Goal: Task Accomplishment & Management: Use online tool/utility

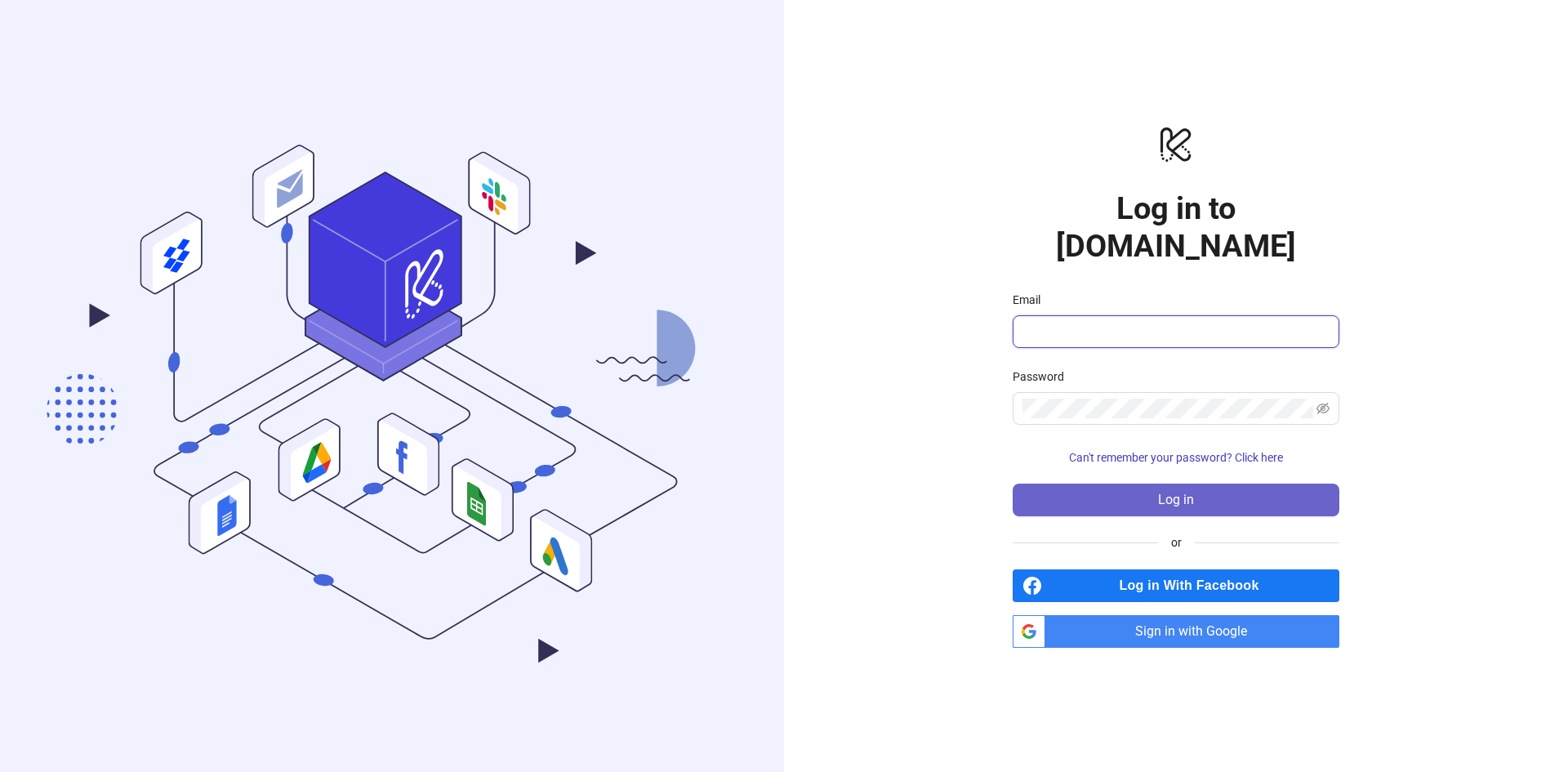
type input "**********"
click at [1188, 492] on span "Log in" at bounding box center [1176, 499] width 36 height 15
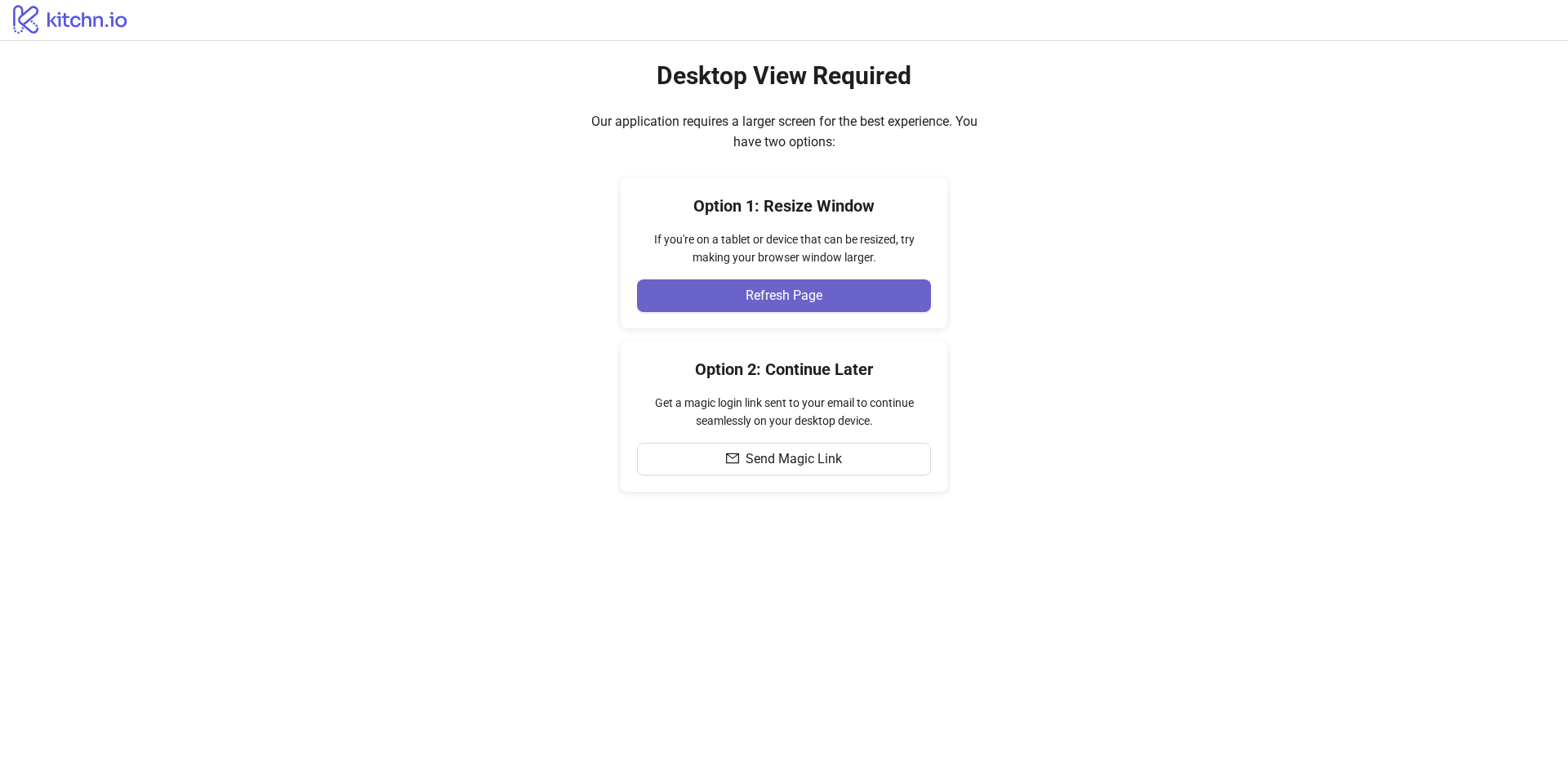
click at [763, 295] on span "Refresh Page" at bounding box center [784, 295] width 77 height 15
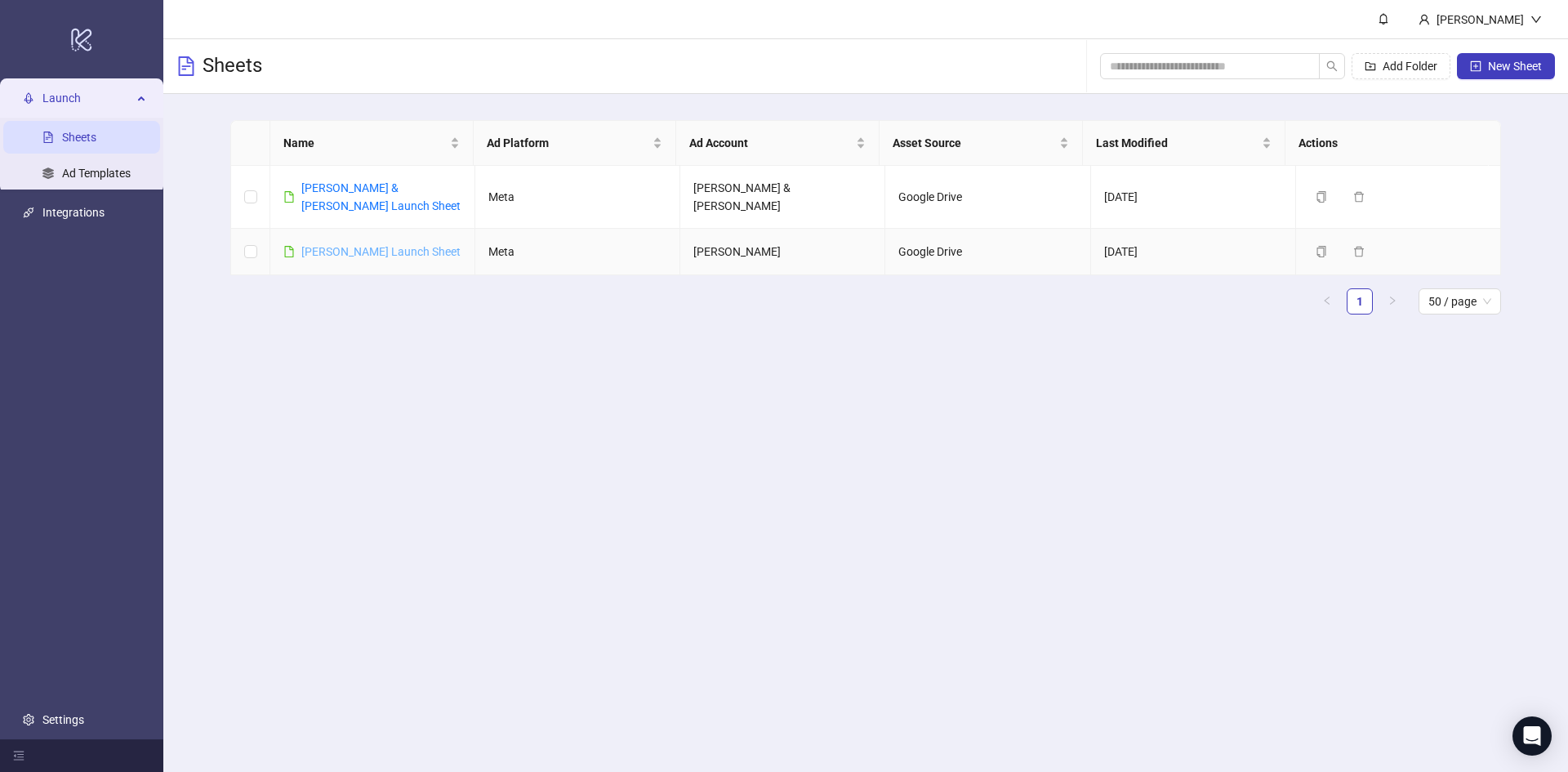
click at [391, 245] on link "[PERSON_NAME] Launch Sheet" at bounding box center [380, 251] width 159 height 13
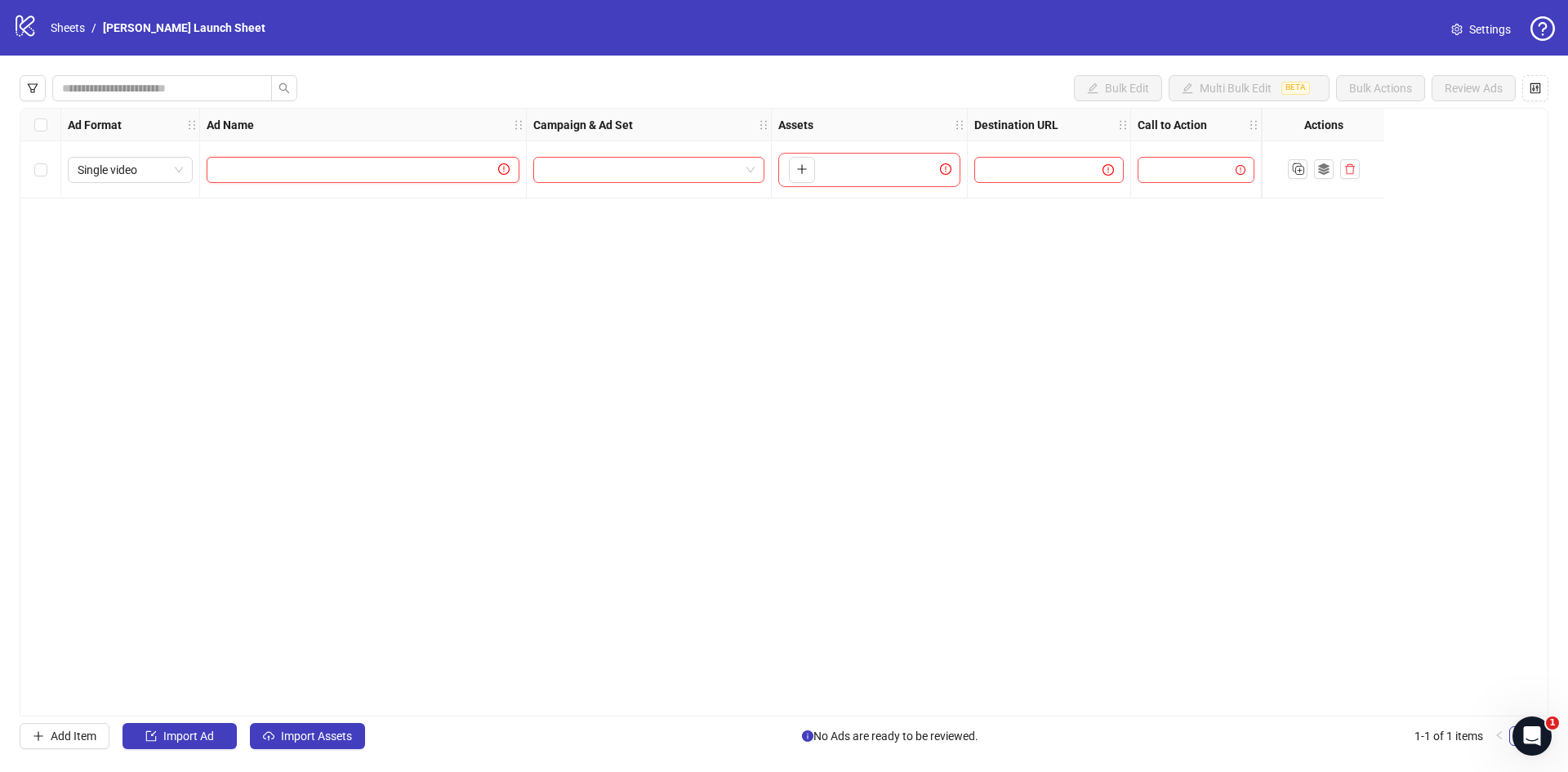
click at [337, 173] on input "text" at bounding box center [356, 169] width 279 height 18
click at [578, 167] on input "search" at bounding box center [641, 169] width 197 height 25
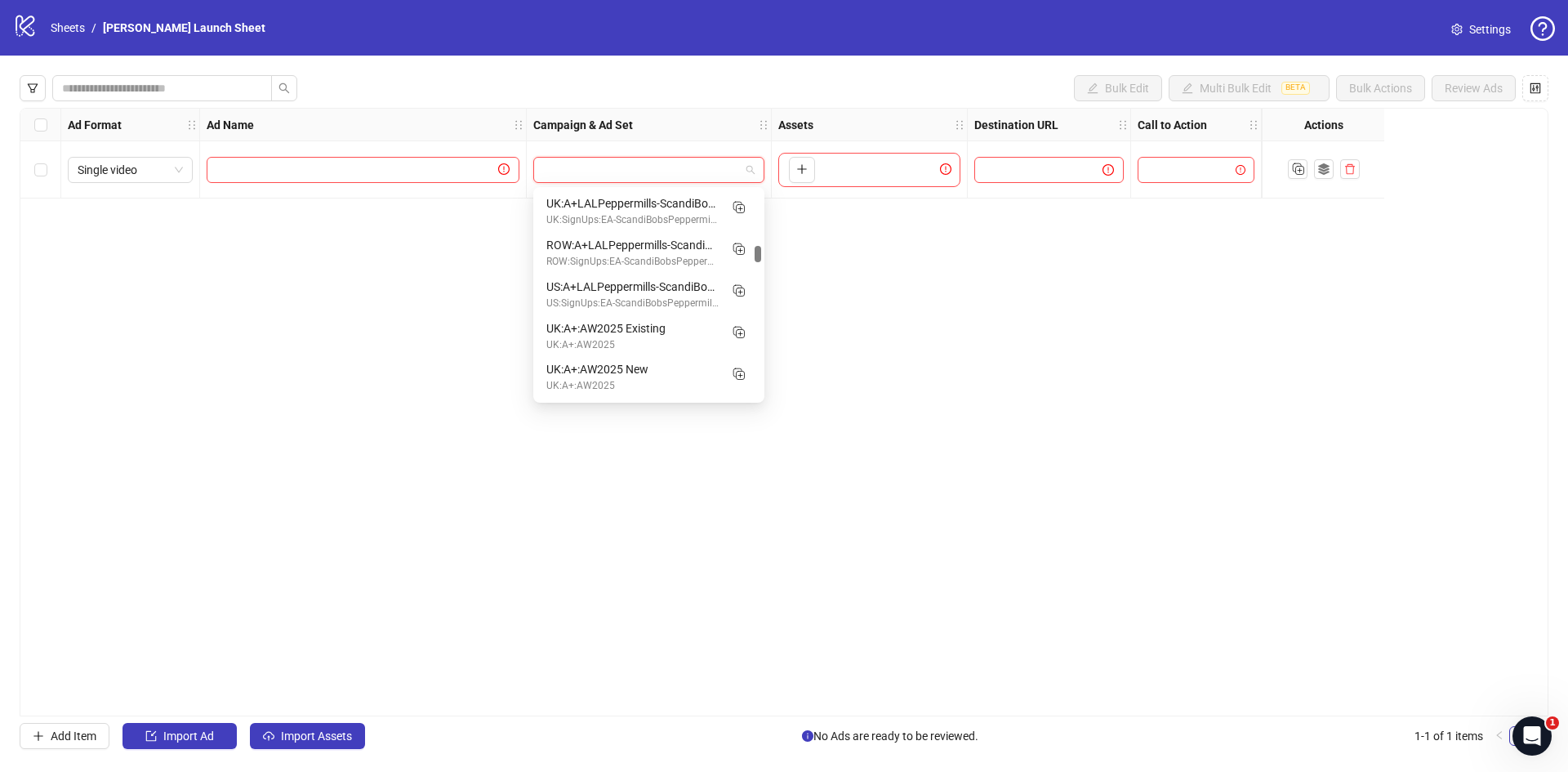
scroll to position [1042, 0]
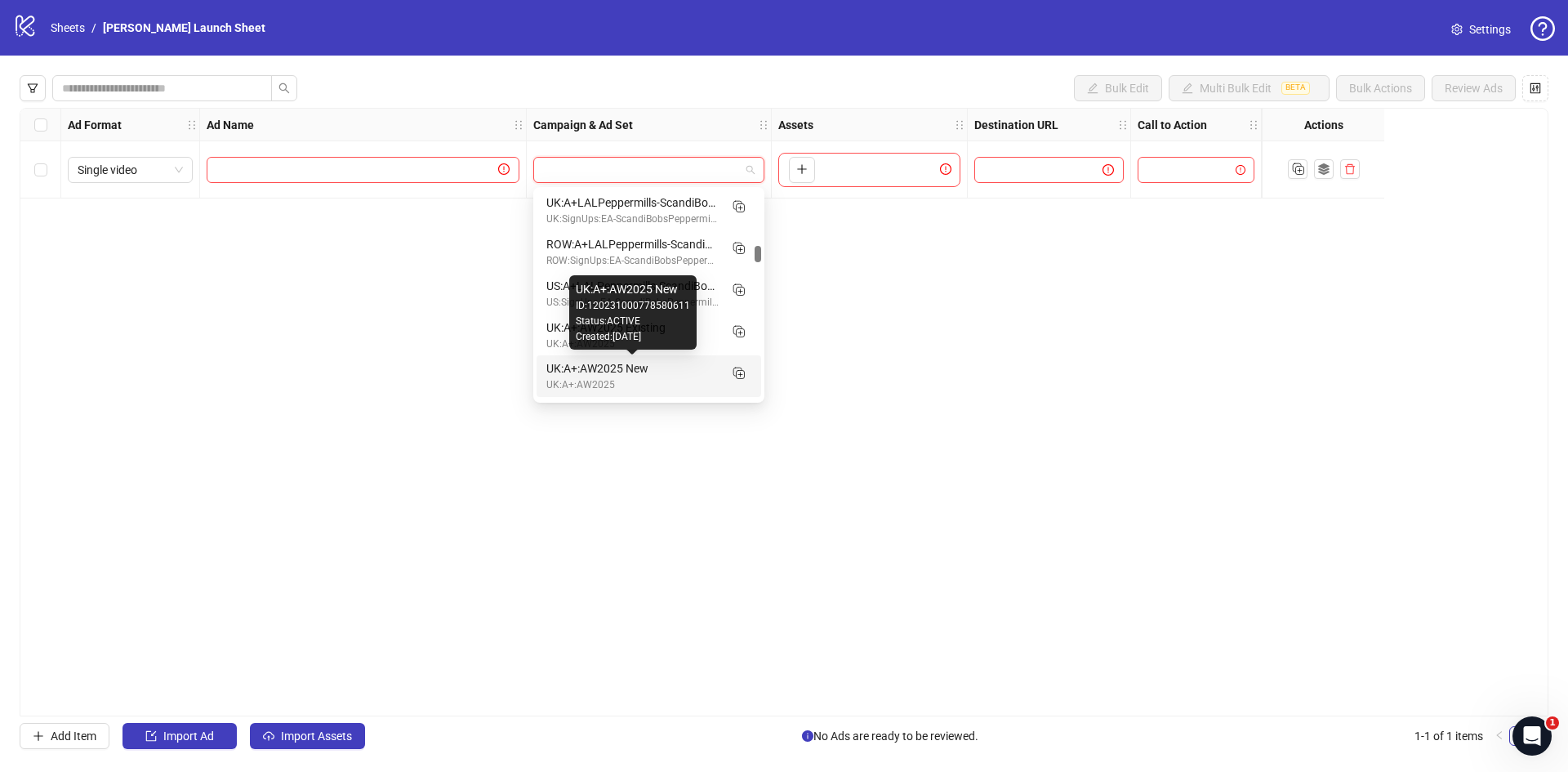
click at [592, 367] on div "UK:A+:AW2025 New" at bounding box center [633, 368] width 173 height 18
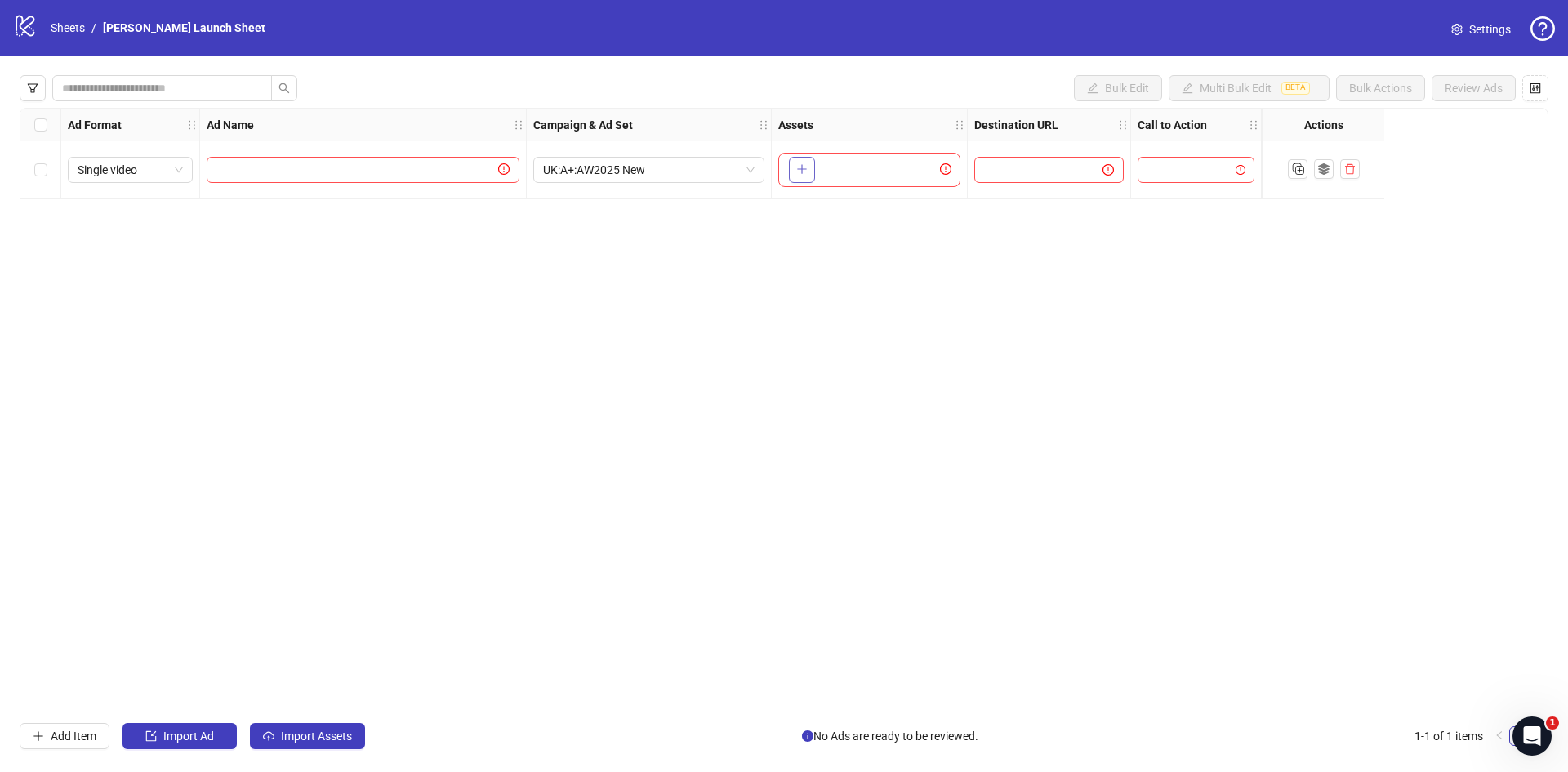
click at [802, 163] on icon "plus" at bounding box center [801, 168] width 11 height 11
click at [1160, 172] on input "search" at bounding box center [1188, 169] width 82 height 25
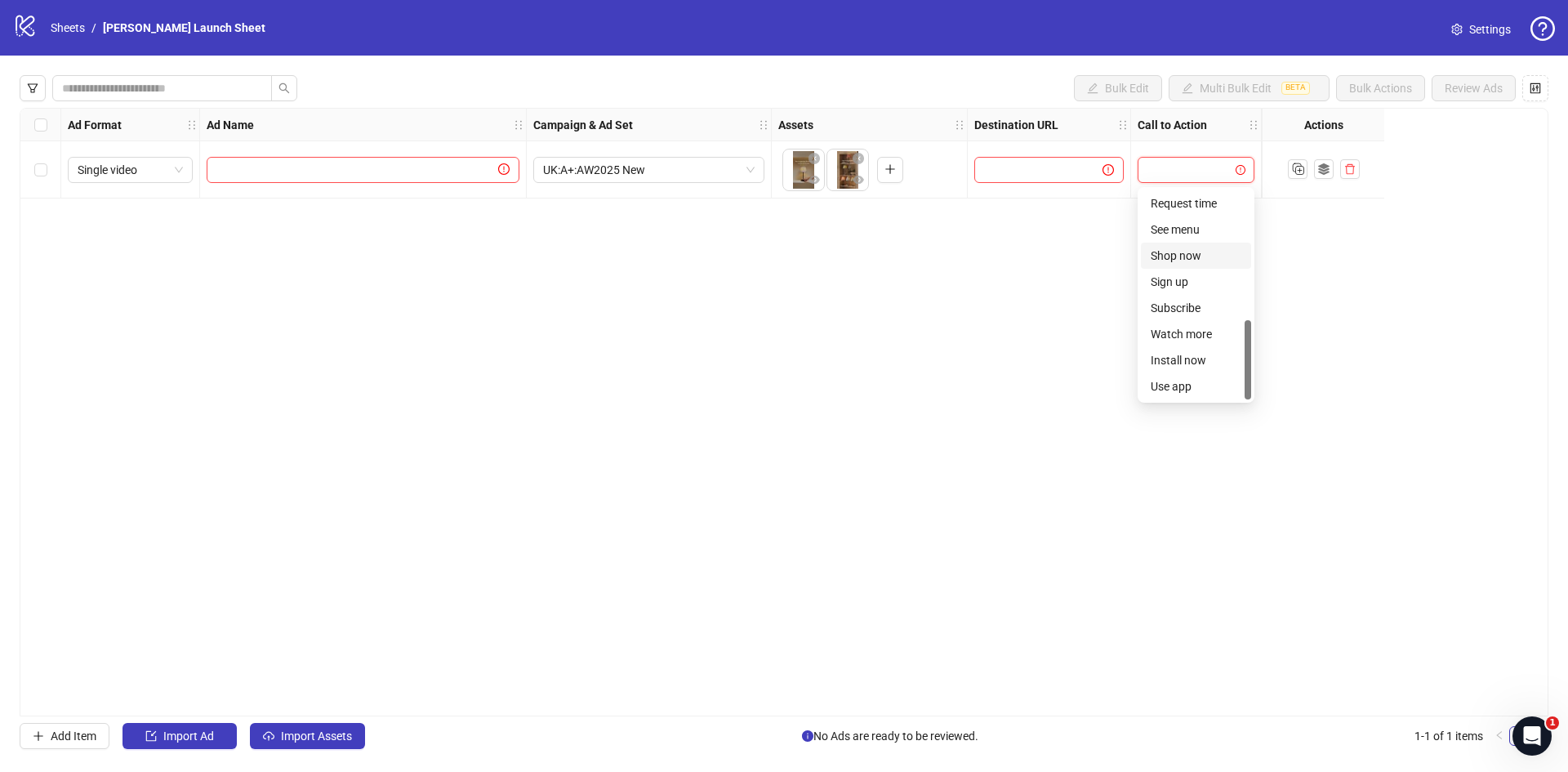
click at [1164, 257] on div "Shop now" at bounding box center [1196, 255] width 91 height 18
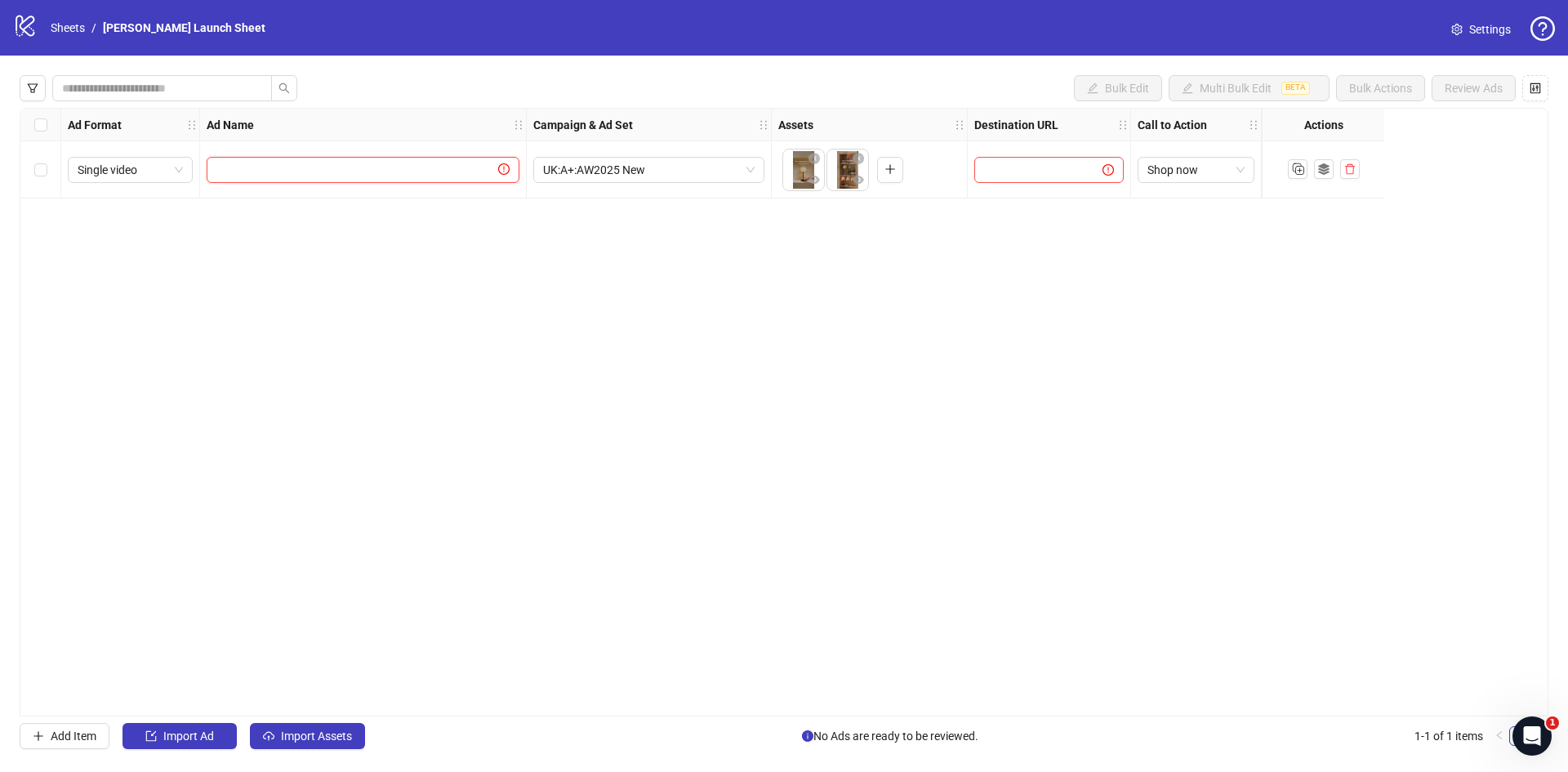
click at [463, 177] on input "text" at bounding box center [356, 169] width 279 height 18
click at [858, 162] on icon "close-circle" at bounding box center [858, 158] width 11 height 11
click at [1001, 177] on input "text" at bounding box center [1032, 169] width 96 height 18
click at [303, 737] on span "Import Assets" at bounding box center [316, 735] width 71 height 13
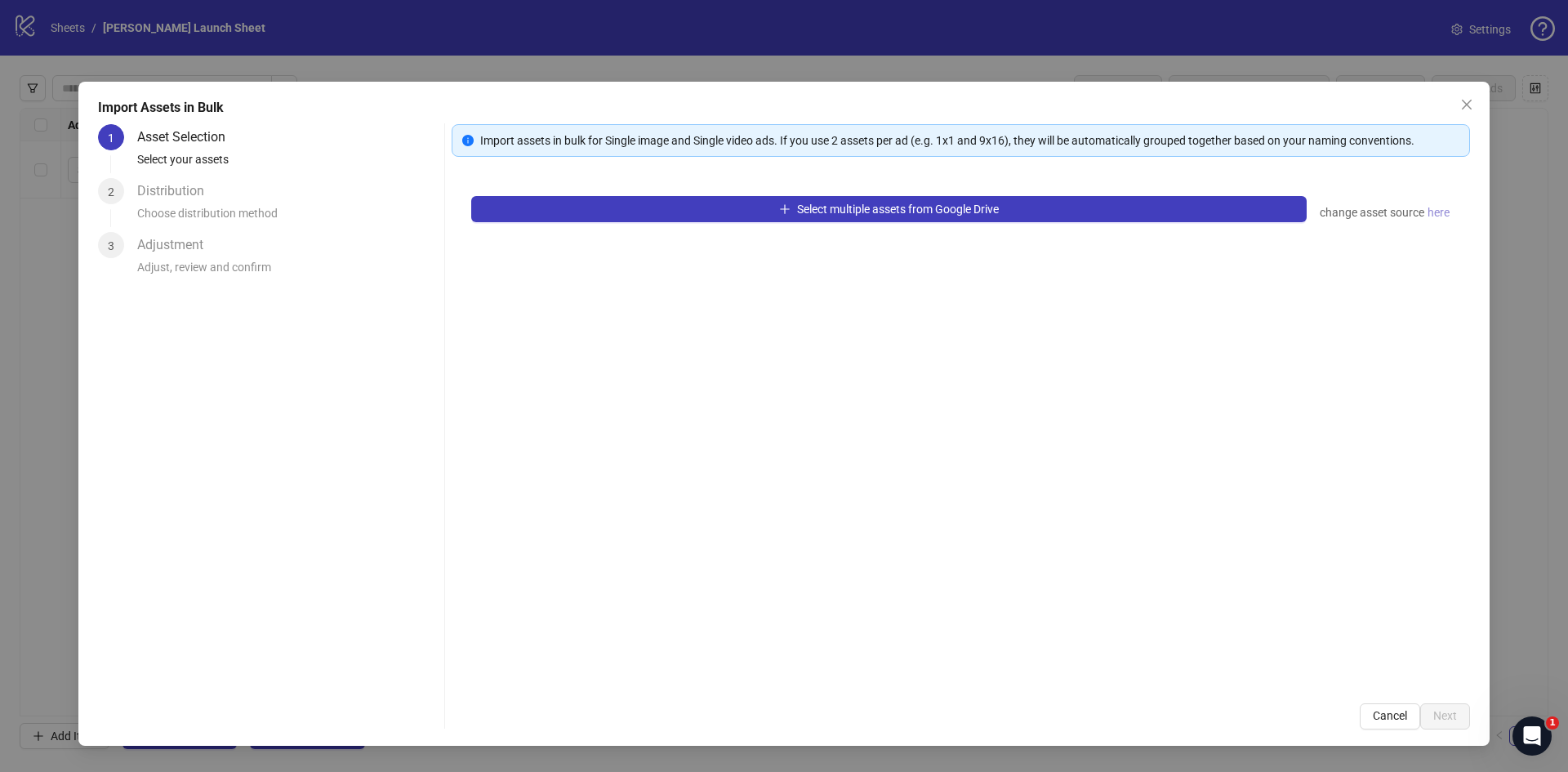
click at [1445, 209] on span "here" at bounding box center [1439, 212] width 22 height 18
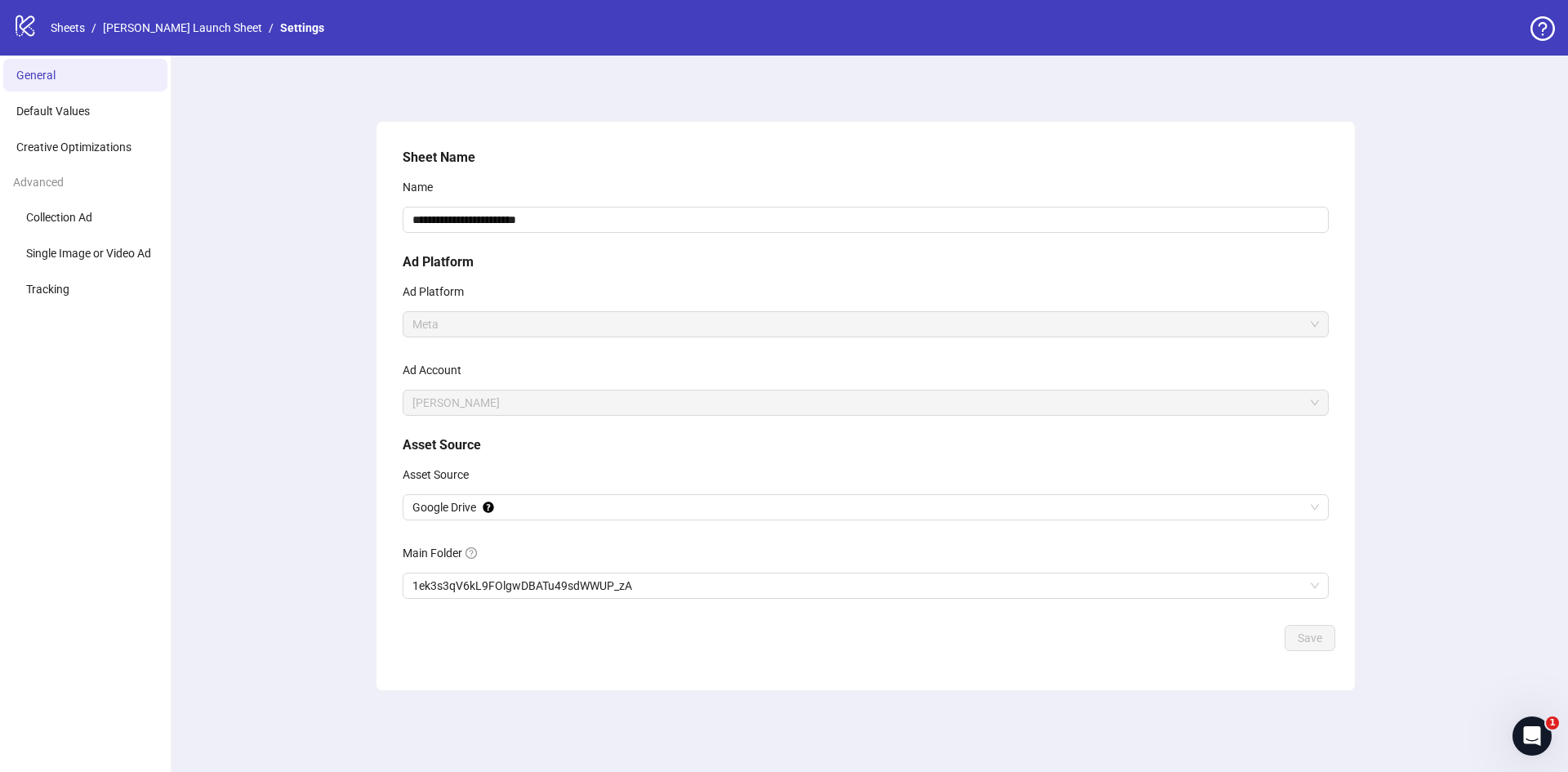
click at [38, 94] on ul "General Default Values Creative Optimizations Advanced Collection Ad Single Ima…" at bounding box center [85, 414] width 172 height 716
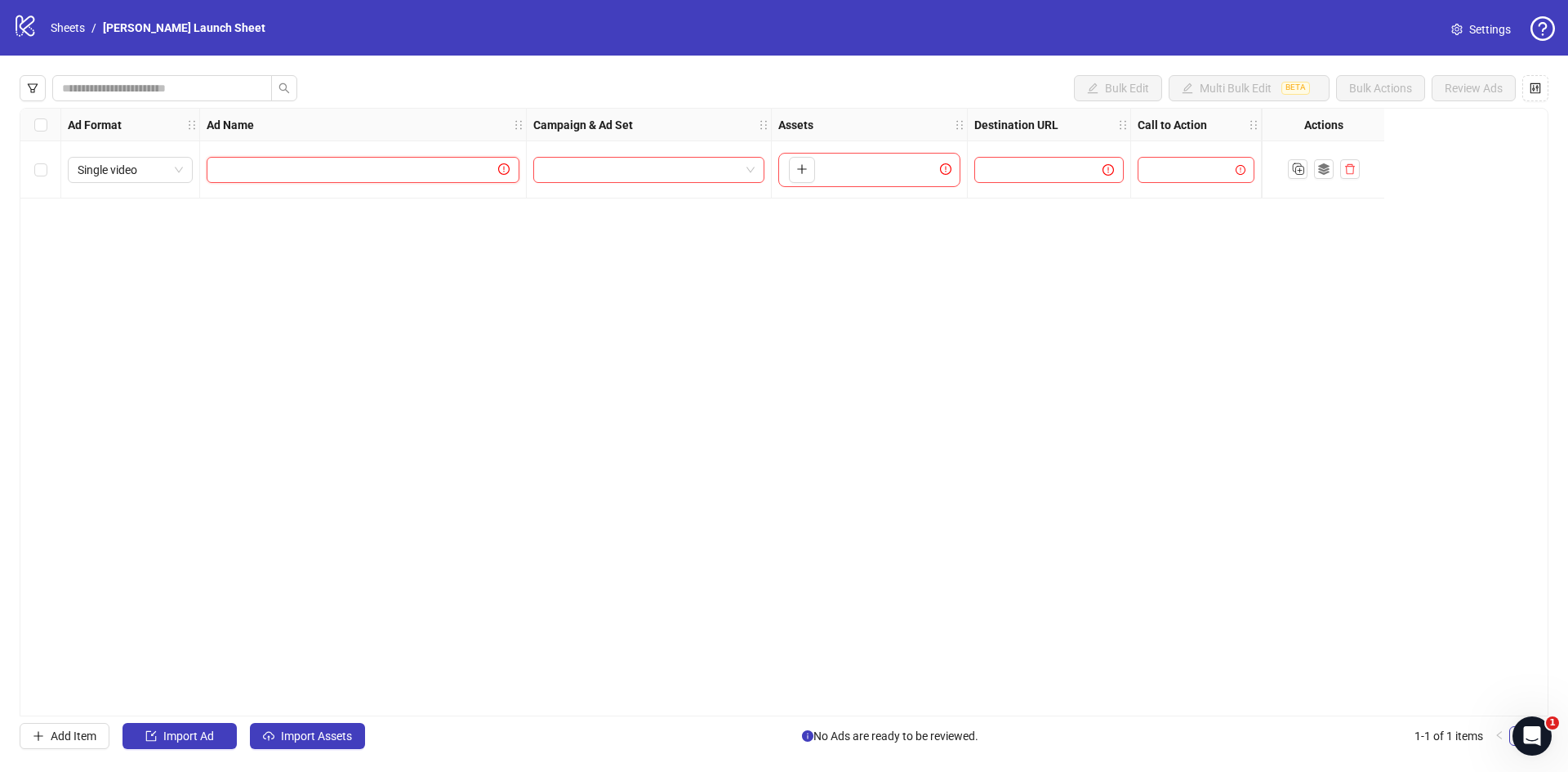
click at [244, 163] on input "text" at bounding box center [356, 169] width 279 height 18
type input "**********"
click at [375, 169] on input "**********" at bounding box center [361, 169] width 290 height 18
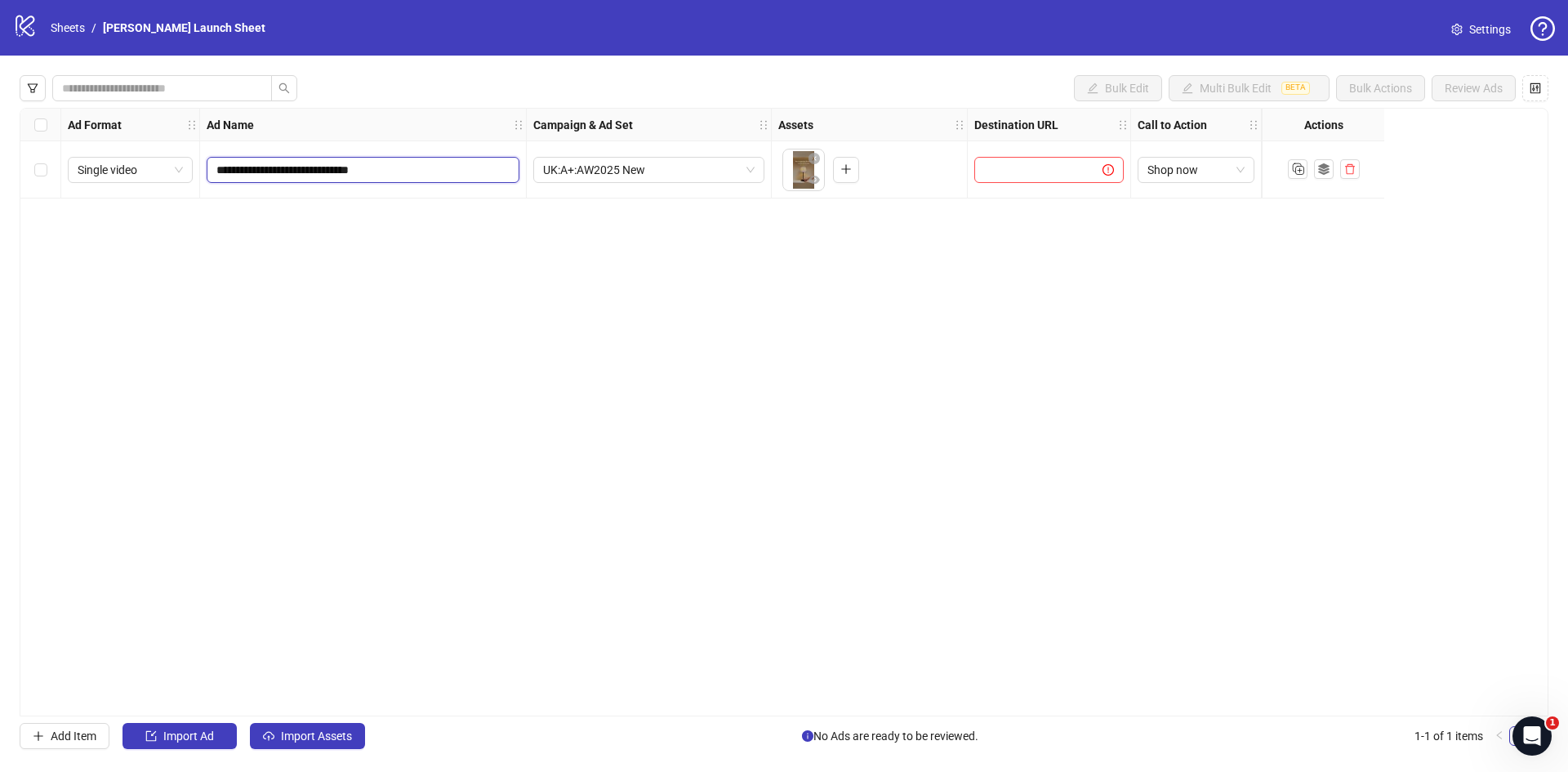
click at [385, 169] on input "**********" at bounding box center [361, 169] width 290 height 18
click at [377, 169] on input "**********" at bounding box center [361, 169] width 290 height 18
drag, startPoint x: 378, startPoint y: 169, endPoint x: 359, endPoint y: 168, distance: 19.0
click at [359, 168] on input "**********" at bounding box center [361, 169] width 290 height 18
type input "**********"
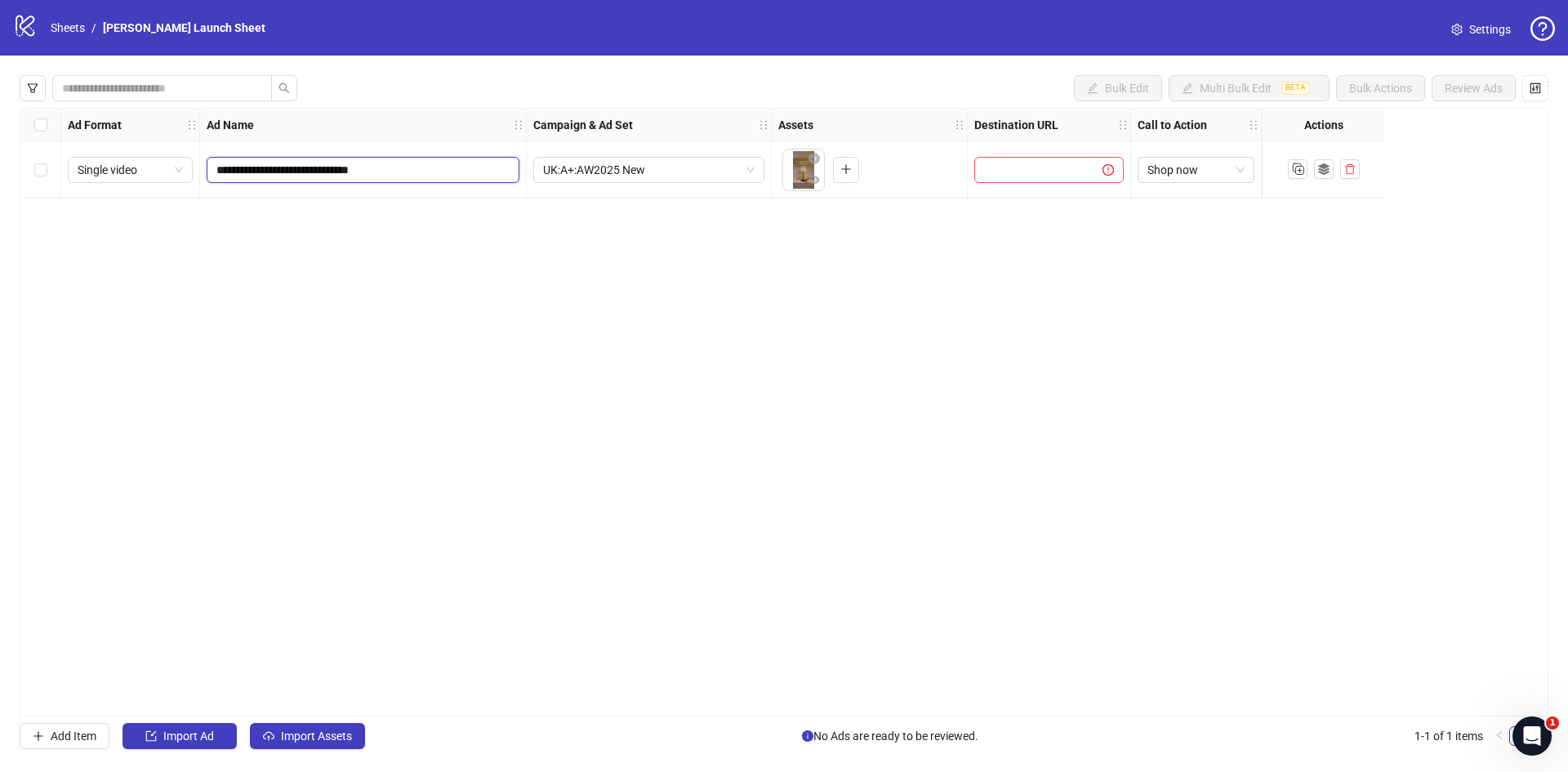
click at [421, 163] on input "**********" at bounding box center [361, 169] width 290 height 18
click at [1007, 172] on input "text" at bounding box center [1032, 169] width 96 height 18
click at [1070, 162] on input "text" at bounding box center [1032, 169] width 96 height 18
paste input "**********"
type input "**********"
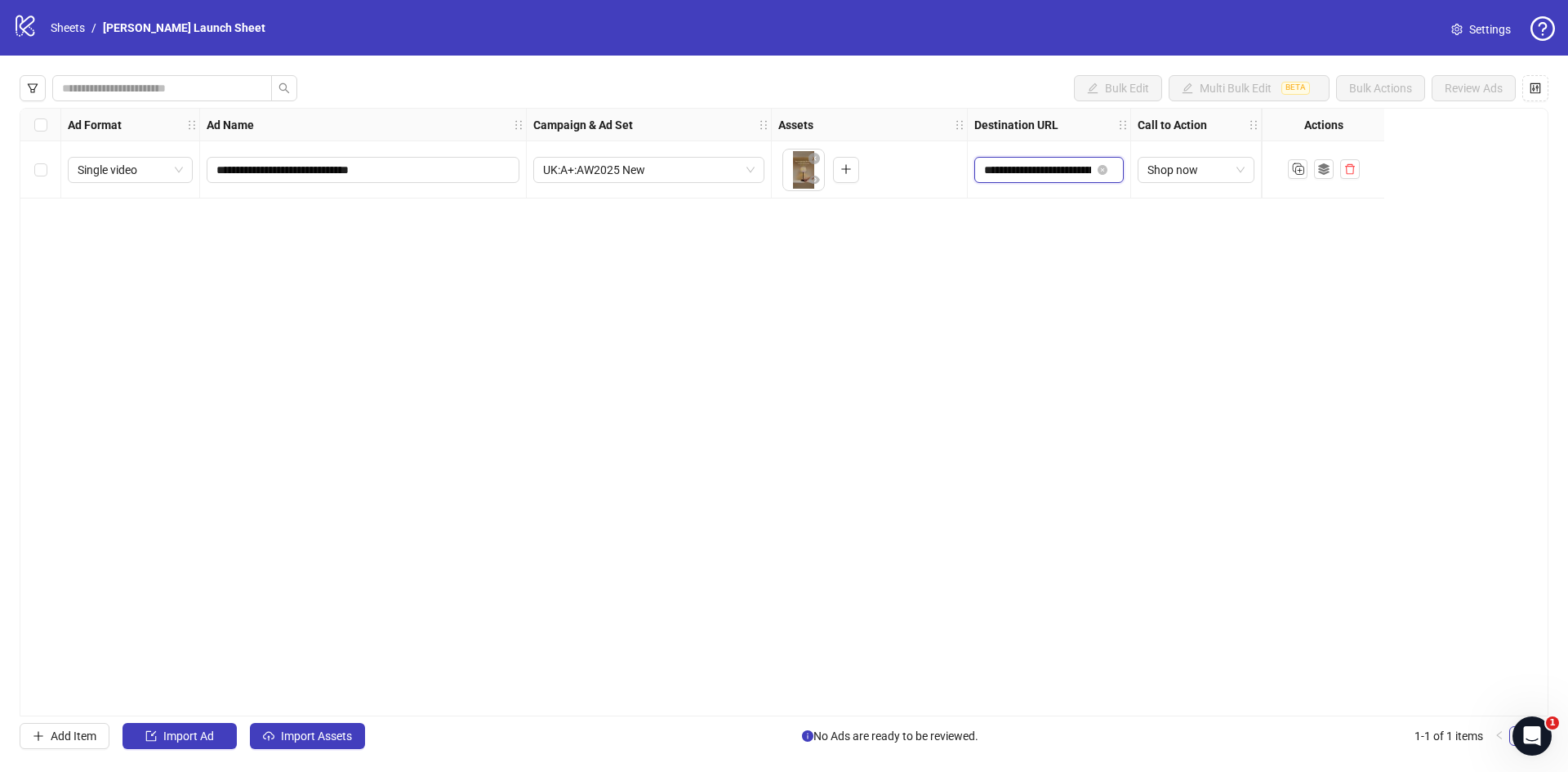
scroll to position [0, 149]
click at [1302, 168] on icon "Duplicate" at bounding box center [1297, 168] width 16 height 16
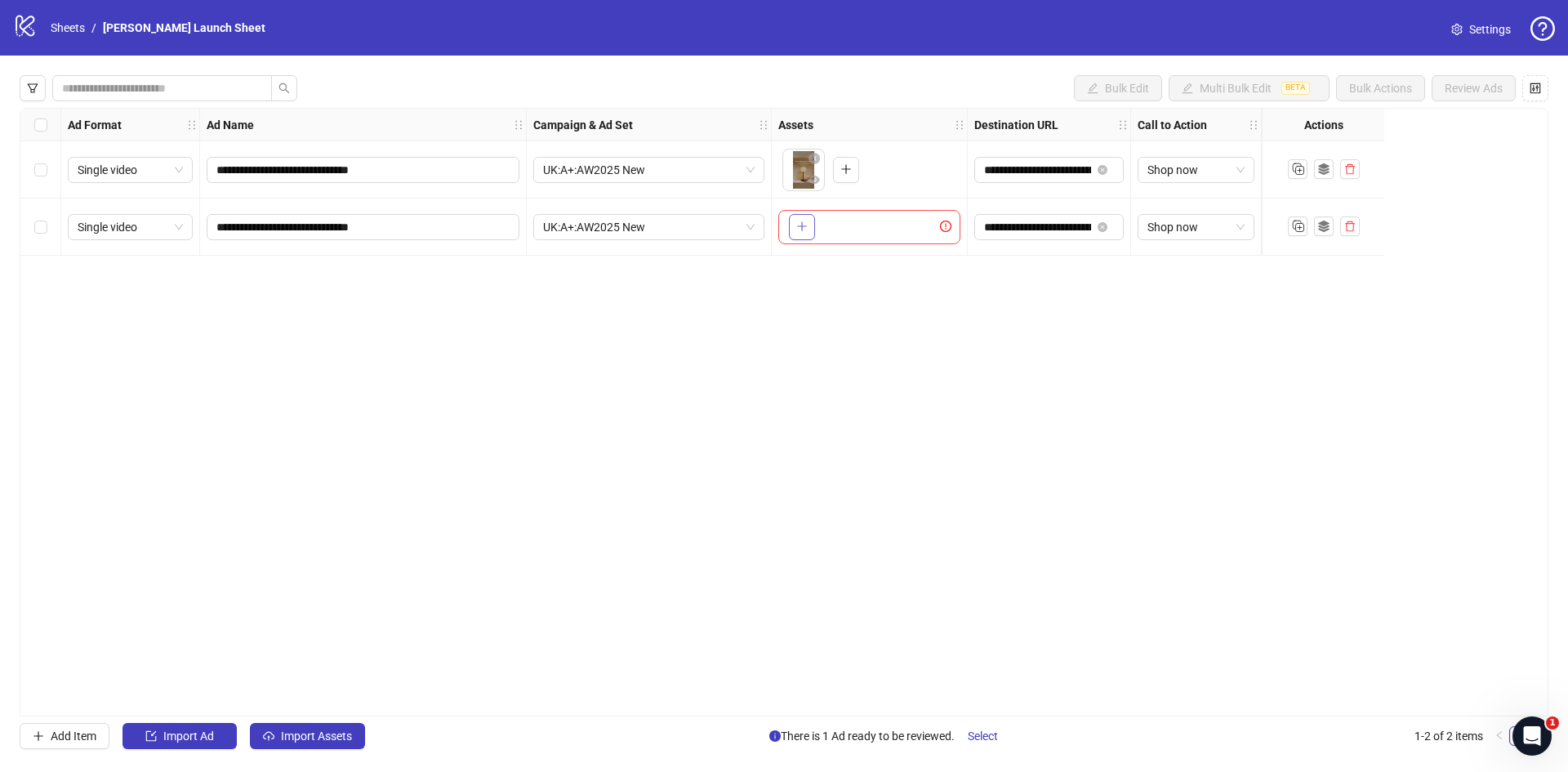
click at [795, 231] on button "button" at bounding box center [802, 227] width 27 height 27
drag, startPoint x: 380, startPoint y: 226, endPoint x: 431, endPoint y: 225, distance: 51.0
click at [431, 225] on input "**********" at bounding box center [361, 227] width 290 height 18
type input "**********"
click at [41, 177] on label "Select row 1" at bounding box center [40, 169] width 13 height 18
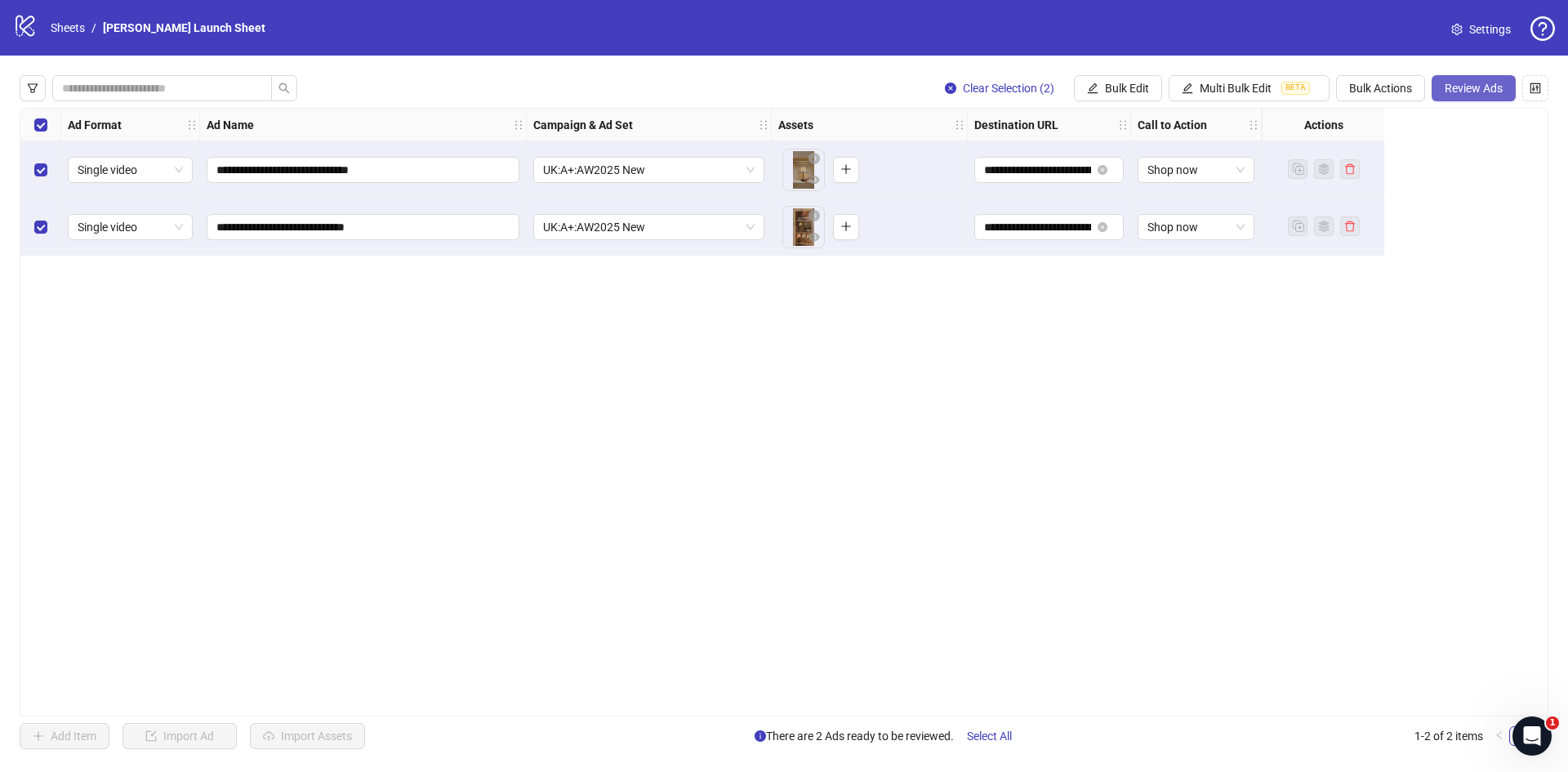
click at [1443, 92] on button "Review Ads" at bounding box center [1473, 88] width 84 height 27
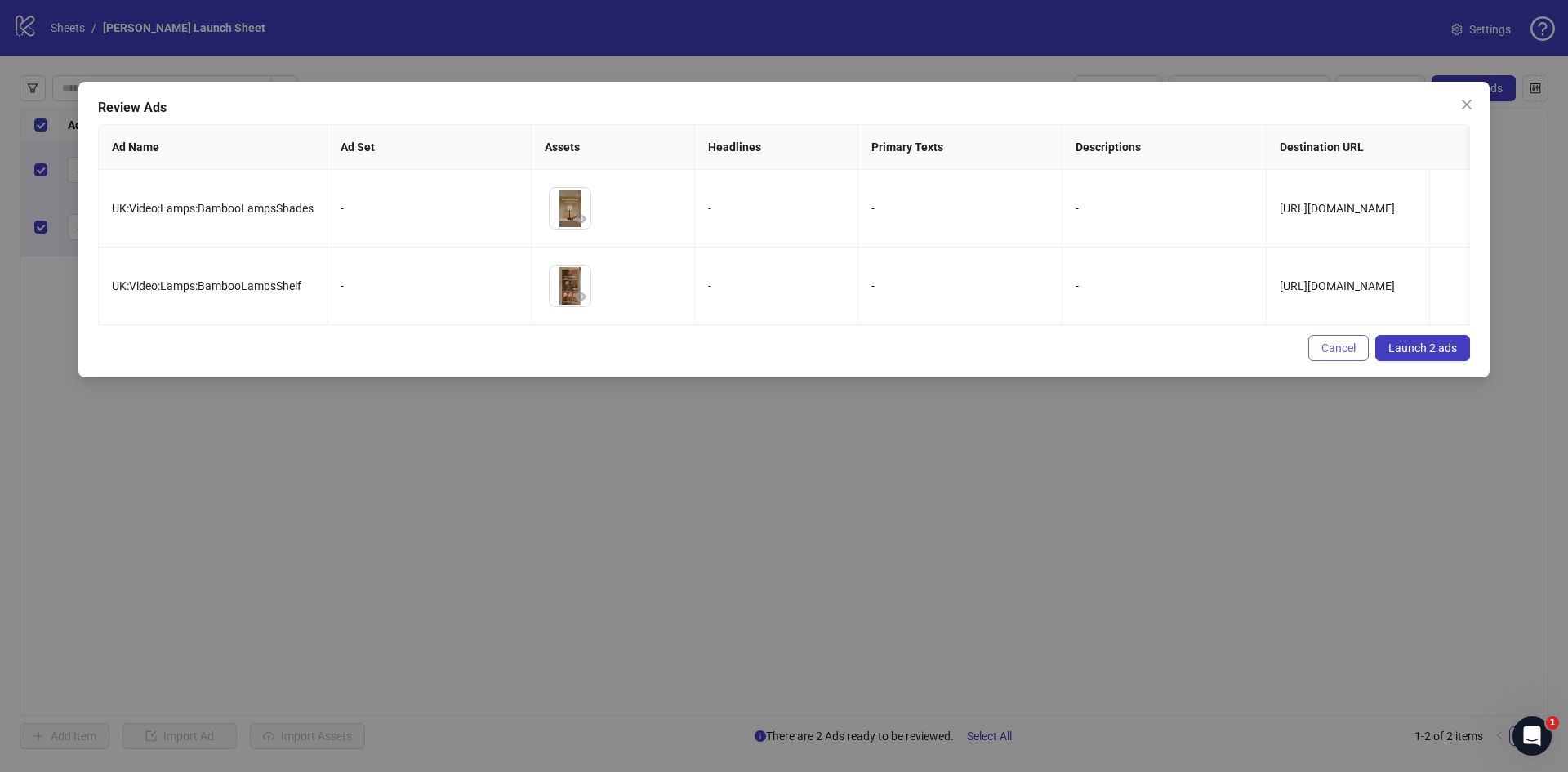
click at [1331, 355] on span "Cancel" at bounding box center [1338, 347] width 34 height 13
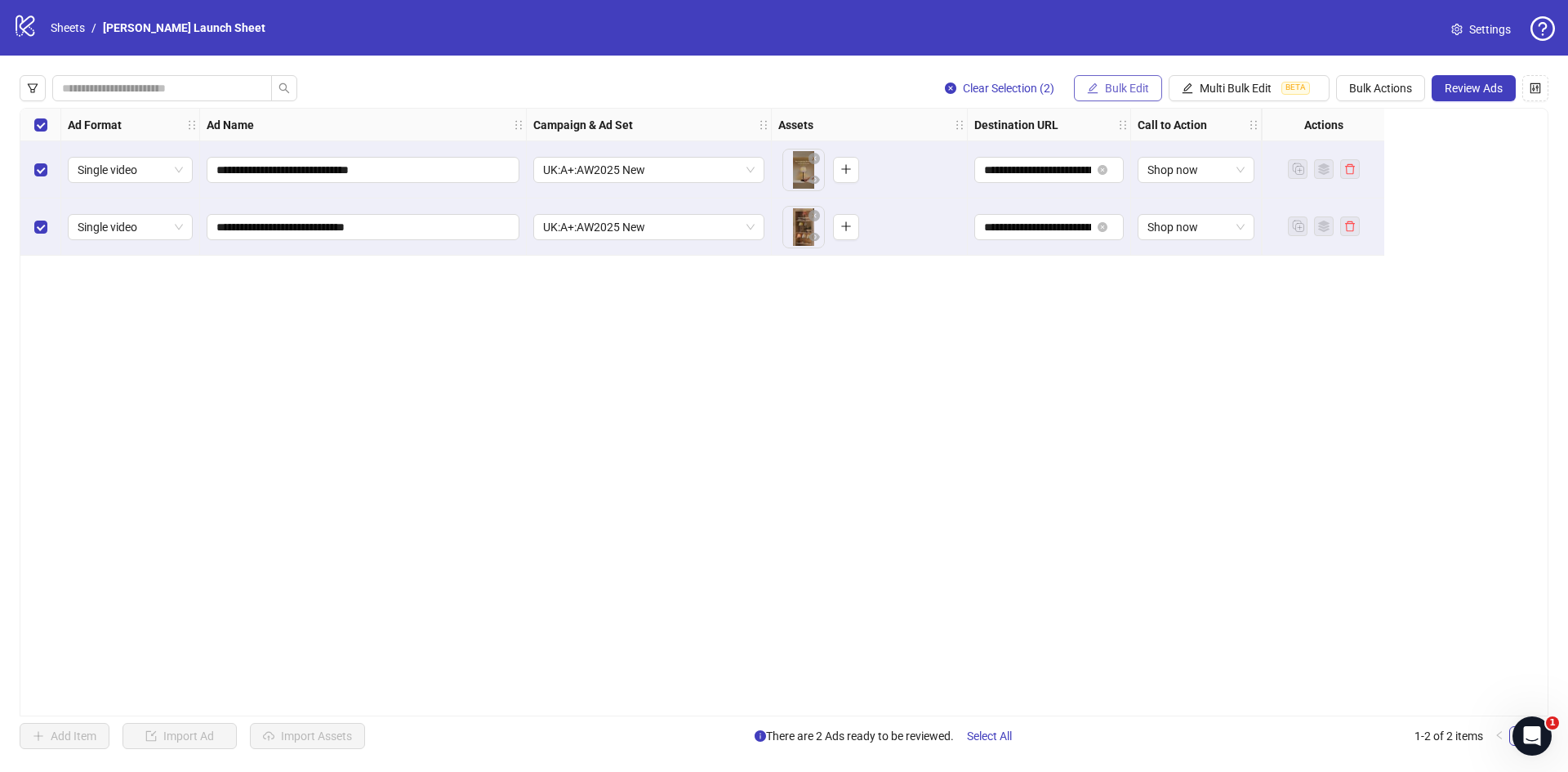
click at [1111, 94] on span "Bulk Edit" at bounding box center [1127, 88] width 44 height 13
click at [1201, 86] on span "Multi Bulk Edit" at bounding box center [1235, 88] width 72 height 13
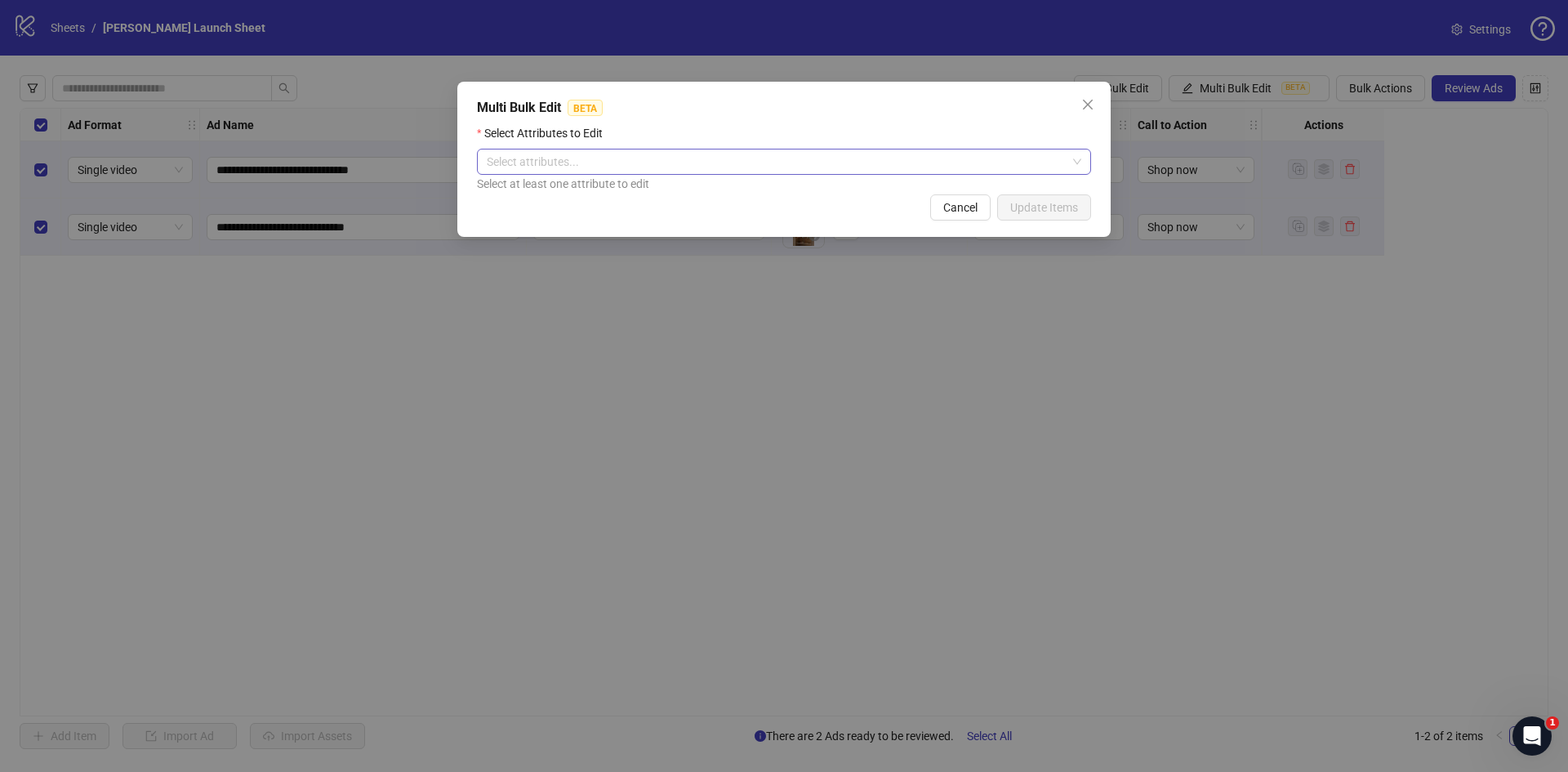
click at [900, 167] on div at bounding box center [775, 162] width 591 height 23
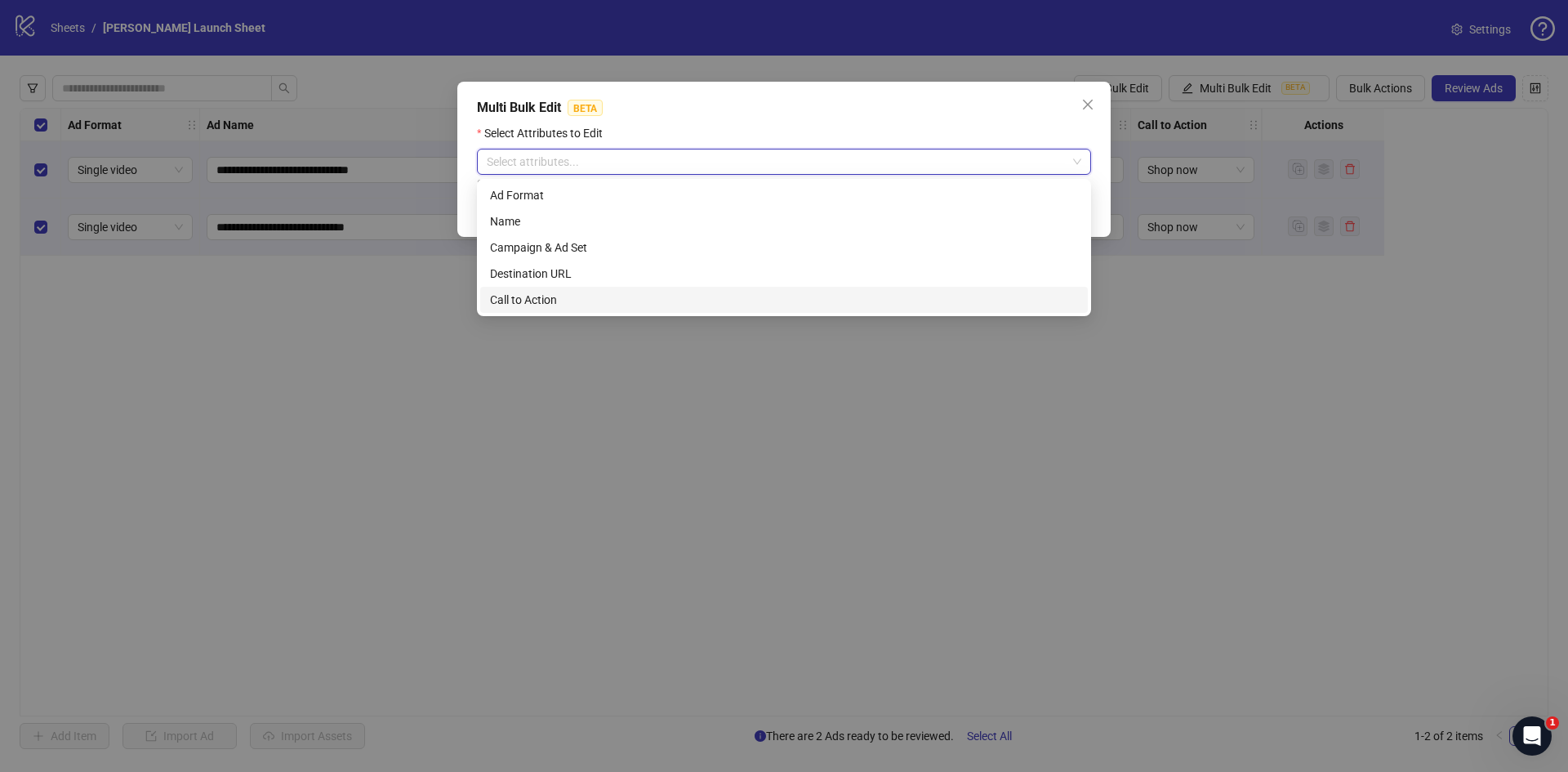
click at [543, 438] on div "Multi Bulk Edit BETA Select Attributes to Edit Select attributes... Select at l…" at bounding box center [784, 386] width 1568 height 772
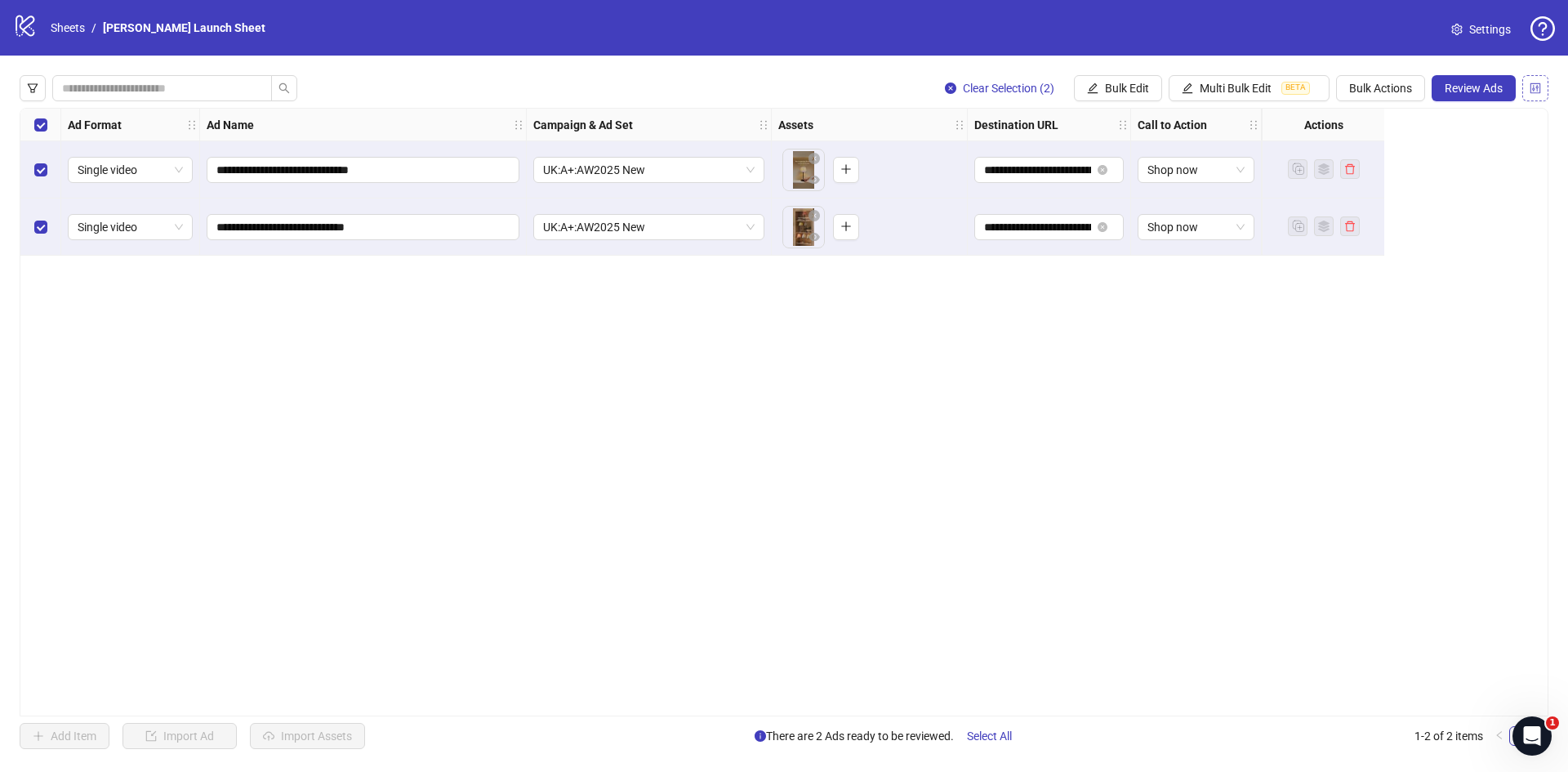
click at [1537, 85] on icon "control" at bounding box center [1536, 87] width 10 height 10
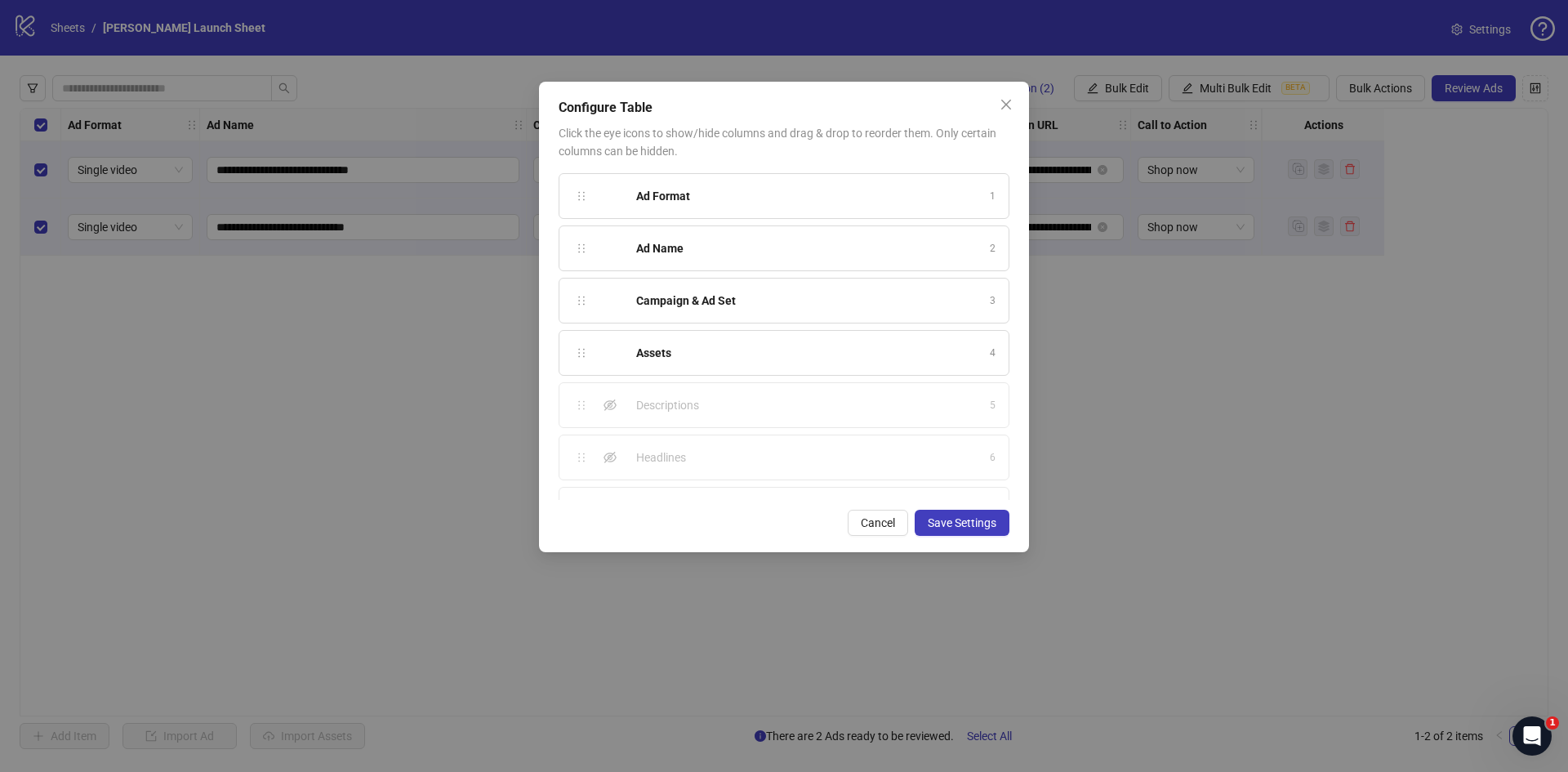
click at [764, 404] on div "Descriptions" at bounding box center [808, 404] width 344 height 18
click at [609, 405] on icon "eye-invisible" at bounding box center [610, 404] width 13 height 13
click at [612, 450] on div "Show column" at bounding box center [610, 457] width 20 height 20
click at [607, 397] on icon "eye-invisible" at bounding box center [610, 402] width 13 height 13
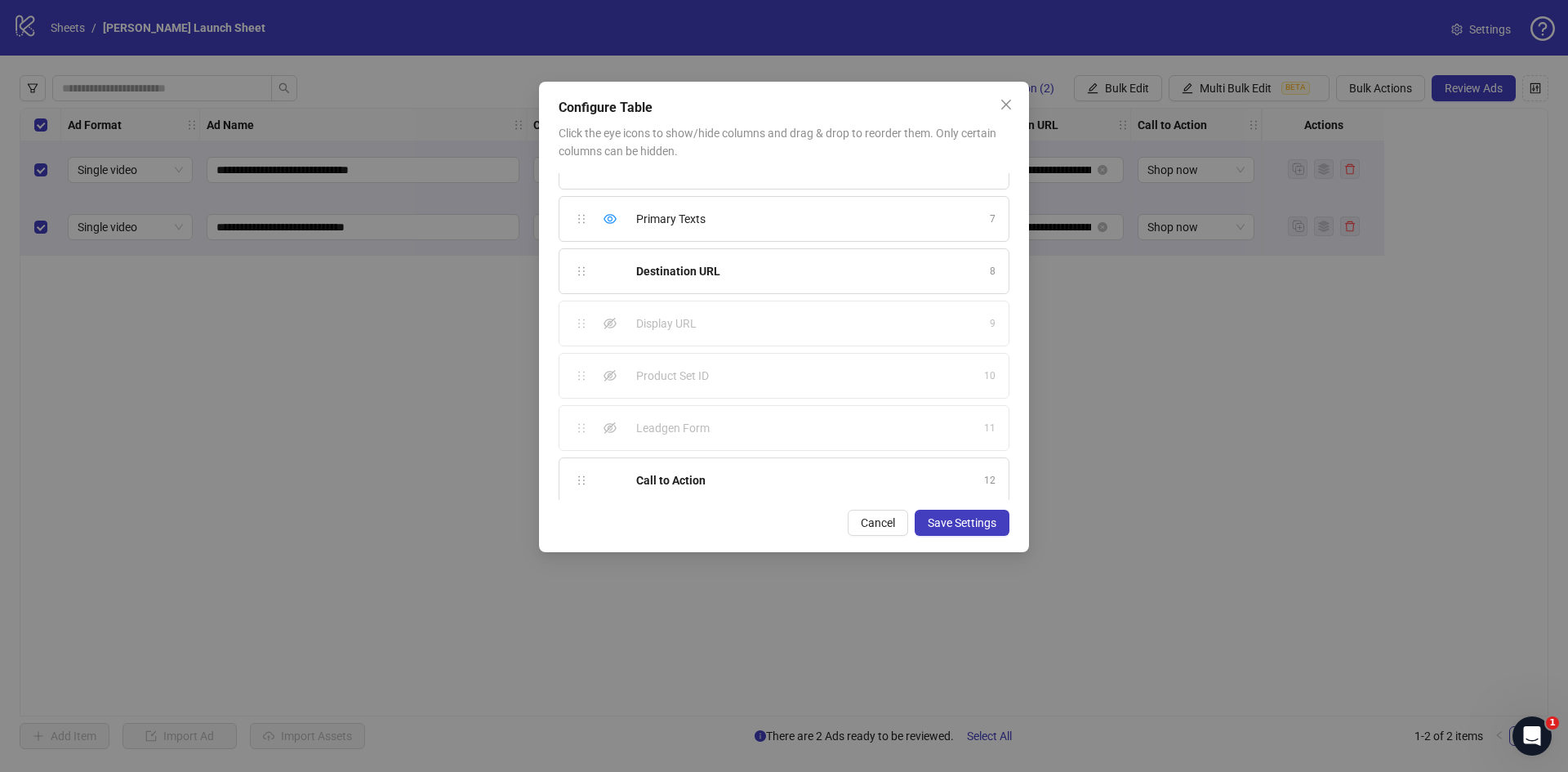
scroll to position [297, 0]
click at [604, 317] on icon "eye-invisible" at bounding box center [610, 317] width 13 height 11
click at [606, 360] on icon "eye-invisible" at bounding box center [610, 365] width 13 height 13
click at [944, 518] on span "Save Settings" at bounding box center [962, 522] width 68 height 13
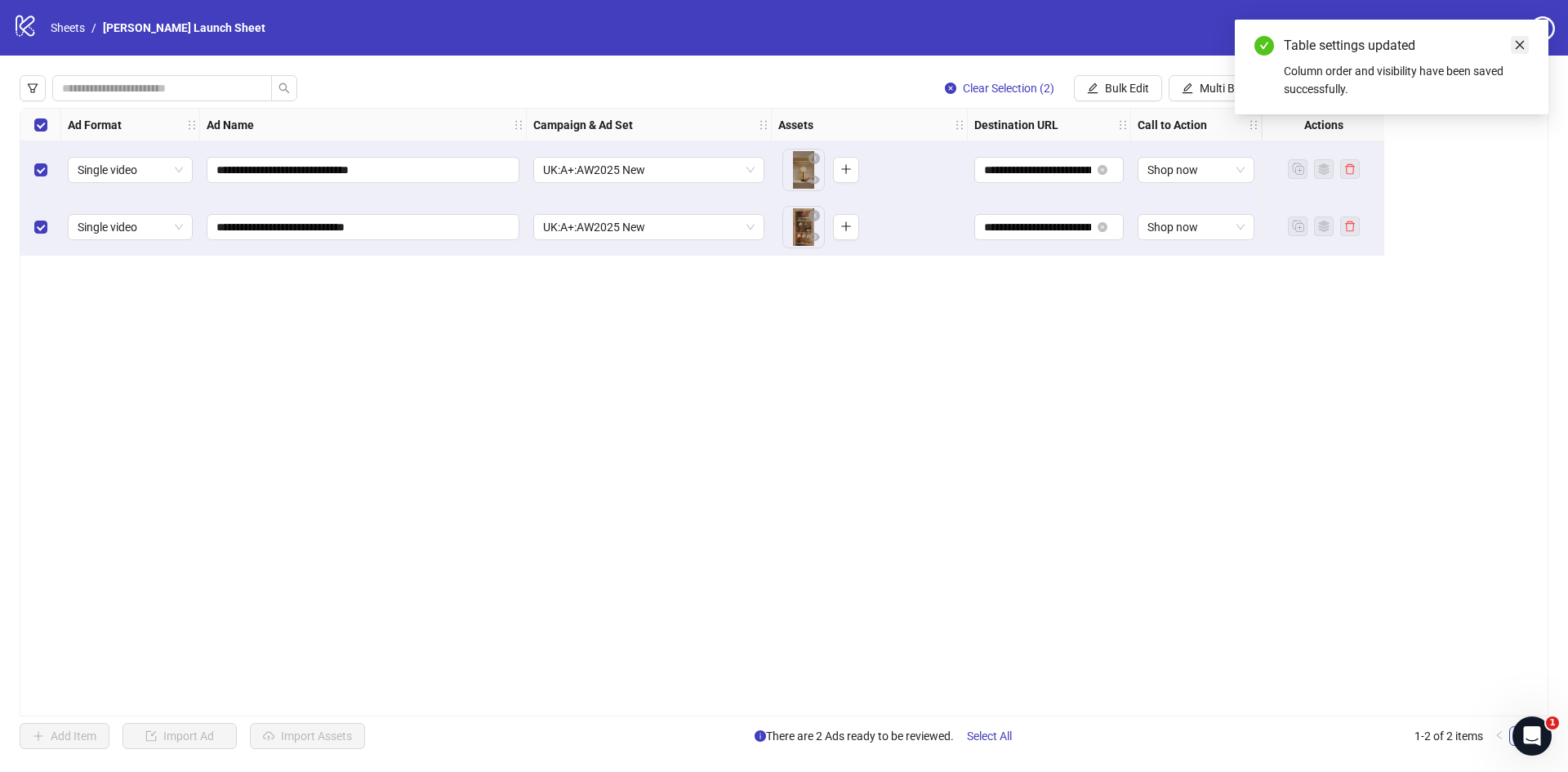
click at [1518, 50] on link "Close" at bounding box center [1519, 44] width 18 height 18
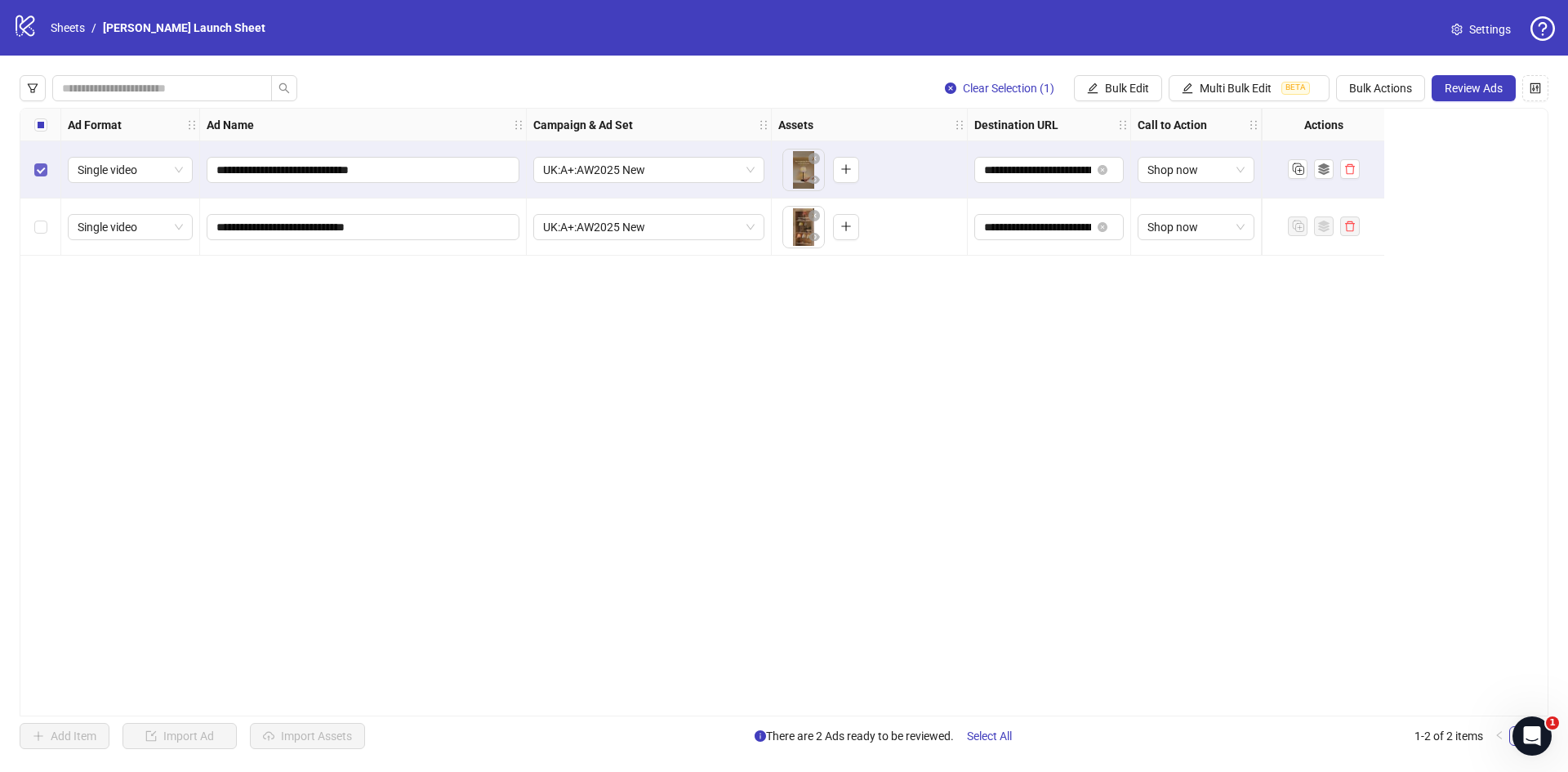
click at [38, 162] on label "Select row 1" at bounding box center [40, 169] width 13 height 18
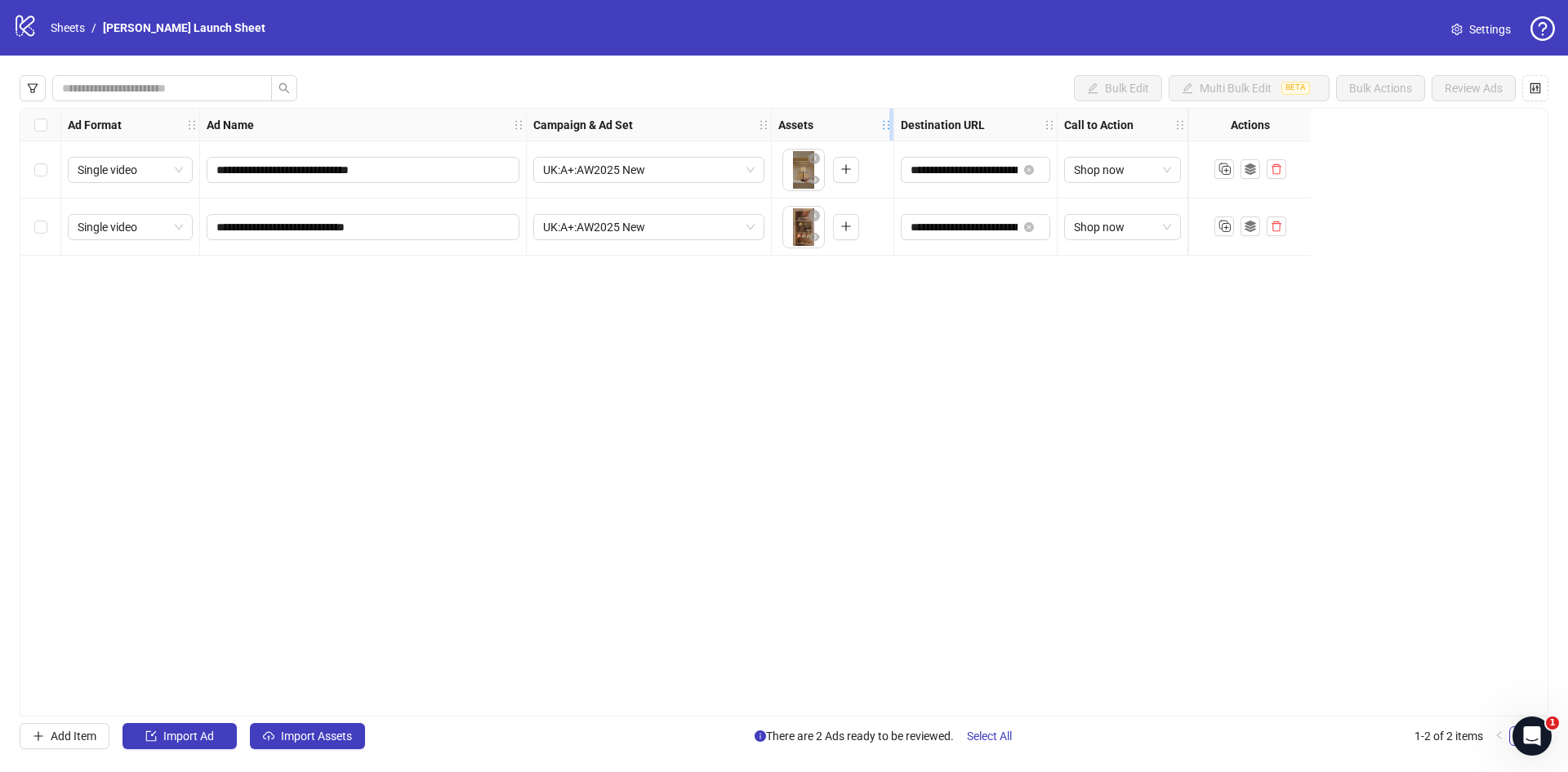
drag, startPoint x: 966, startPoint y: 118, endPoint x: 886, endPoint y: 127, distance: 80.5
click at [889, 127] on div "Resize Assets column" at bounding box center [891, 124] width 4 height 32
click at [1527, 95] on button "button" at bounding box center [1535, 88] width 27 height 27
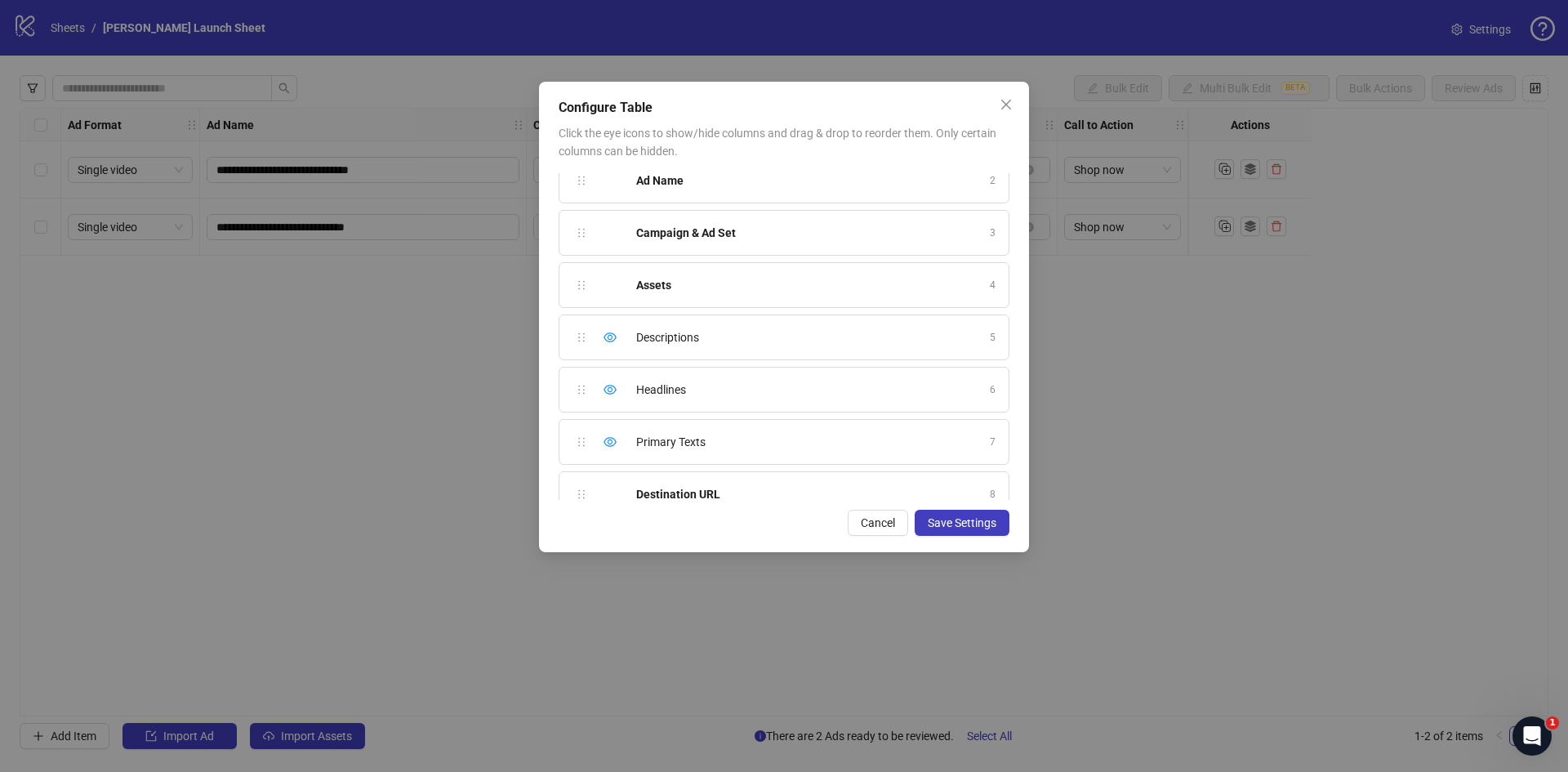
scroll to position [68, 0]
click at [610, 337] on icon "eye" at bounding box center [610, 337] width 13 height 13
click at [610, 337] on icon "eye-invisible" at bounding box center [610, 337] width 13 height 11
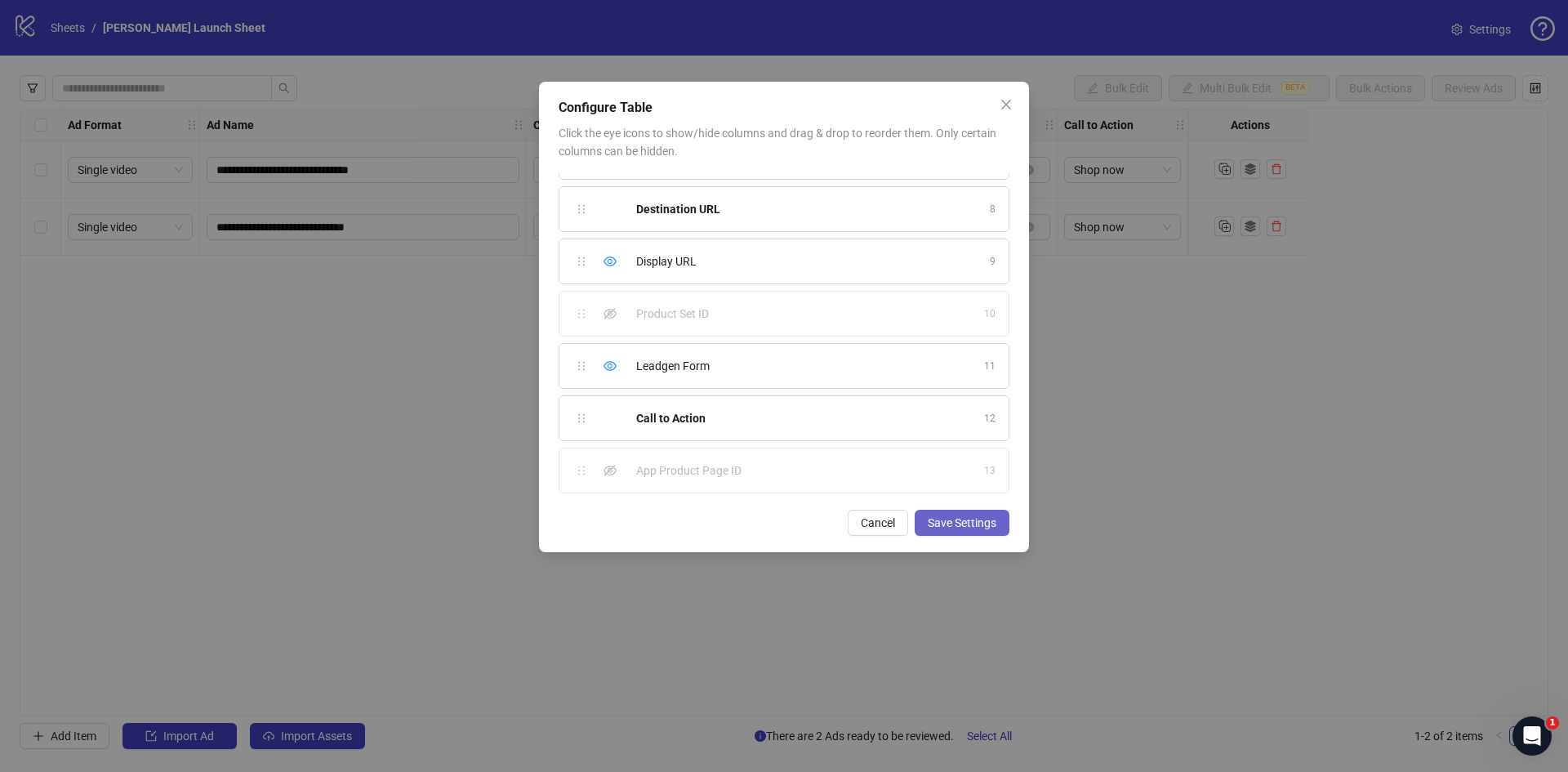
click at [919, 517] on button "Save Settings" at bounding box center [962, 522] width 95 height 27
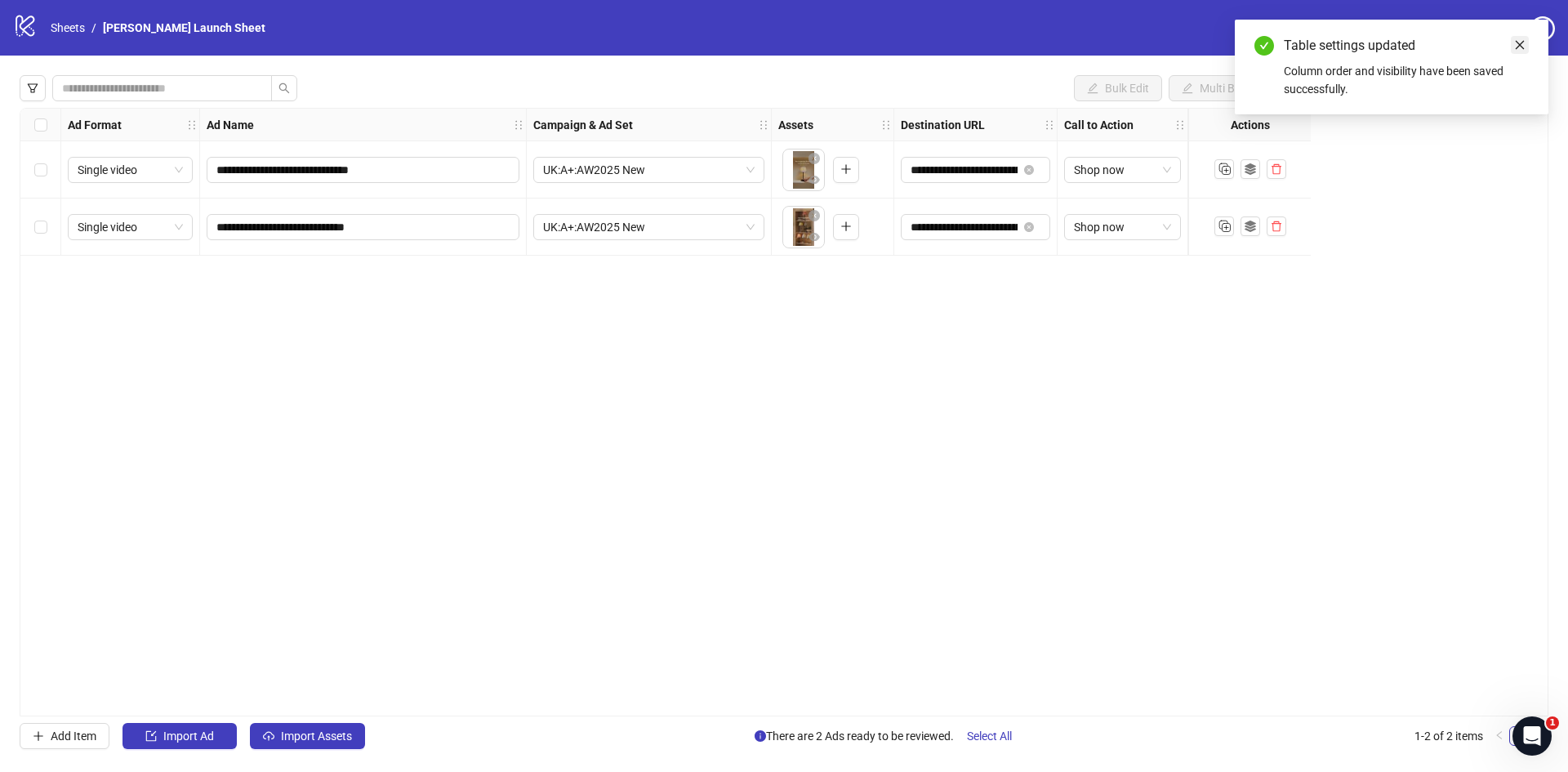
click at [1526, 44] on link "Close" at bounding box center [1519, 44] width 18 height 18
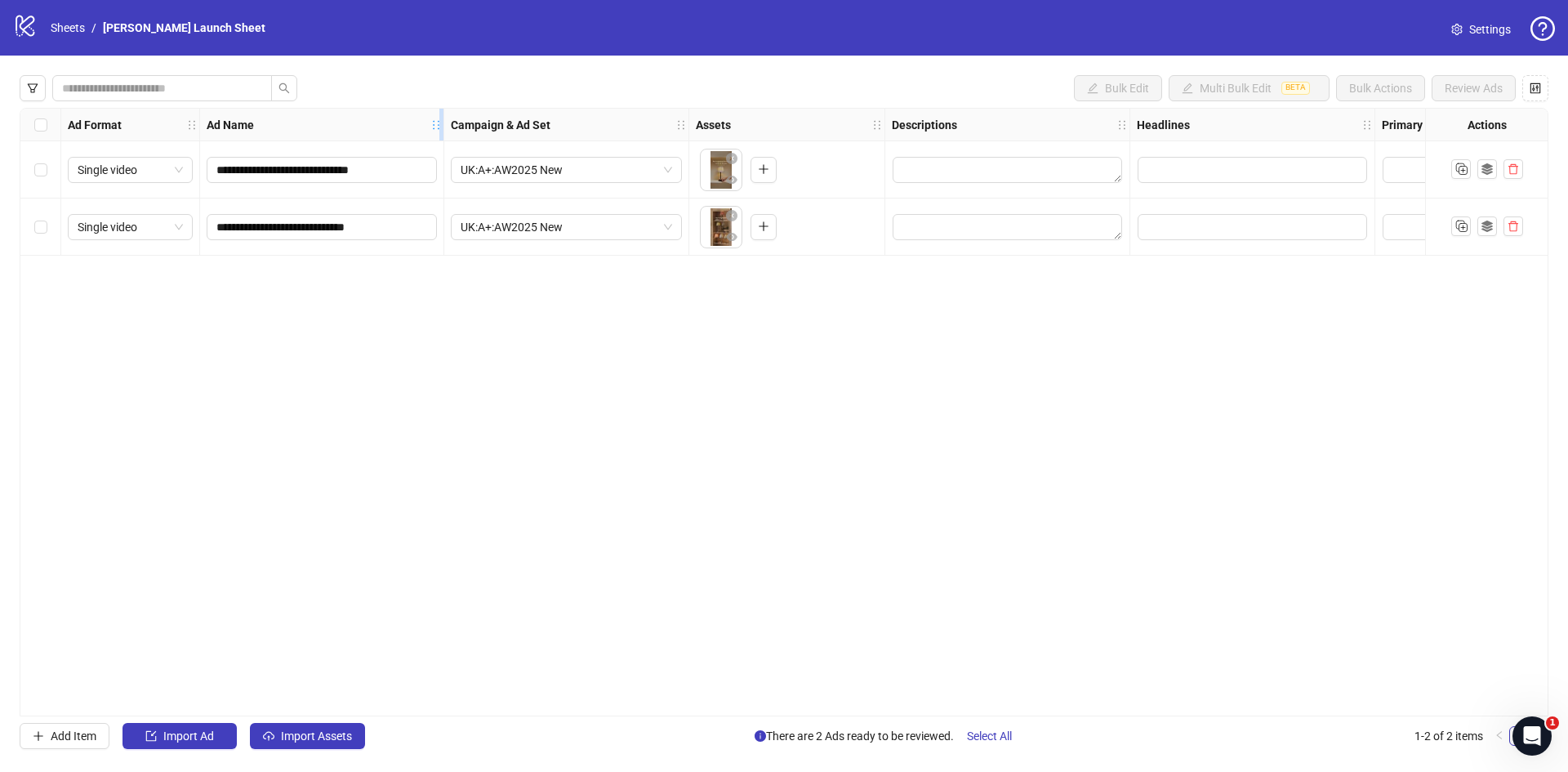
drag, startPoint x: 522, startPoint y: 122, endPoint x: 440, endPoint y: 123, distance: 82.0
click at [440, 123] on icon "holder" at bounding box center [435, 124] width 11 height 11
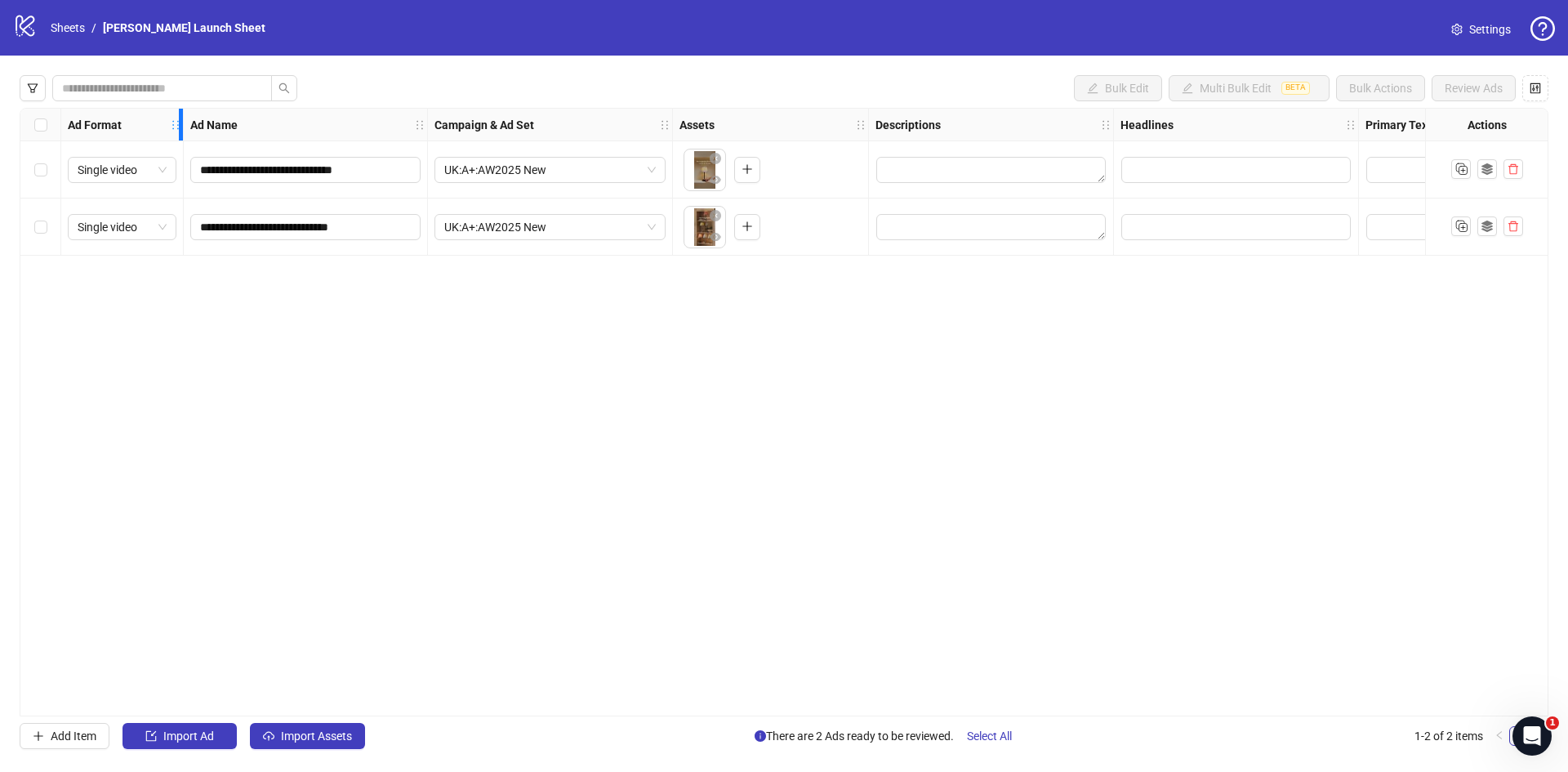
drag, startPoint x: 197, startPoint y: 121, endPoint x: 157, endPoint y: 127, distance: 40.4
click at [157, 127] on div "Ad Format" at bounding box center [122, 125] width 122 height 32
drag, startPoint x: 865, startPoint y: 121, endPoint x: 766, endPoint y: 121, distance: 99.0
click at [766, 121] on div "Assets" at bounding box center [734, 125] width 122 height 32
click at [842, 169] on textarea "Edit values" at bounding box center [917, 169] width 229 height 27
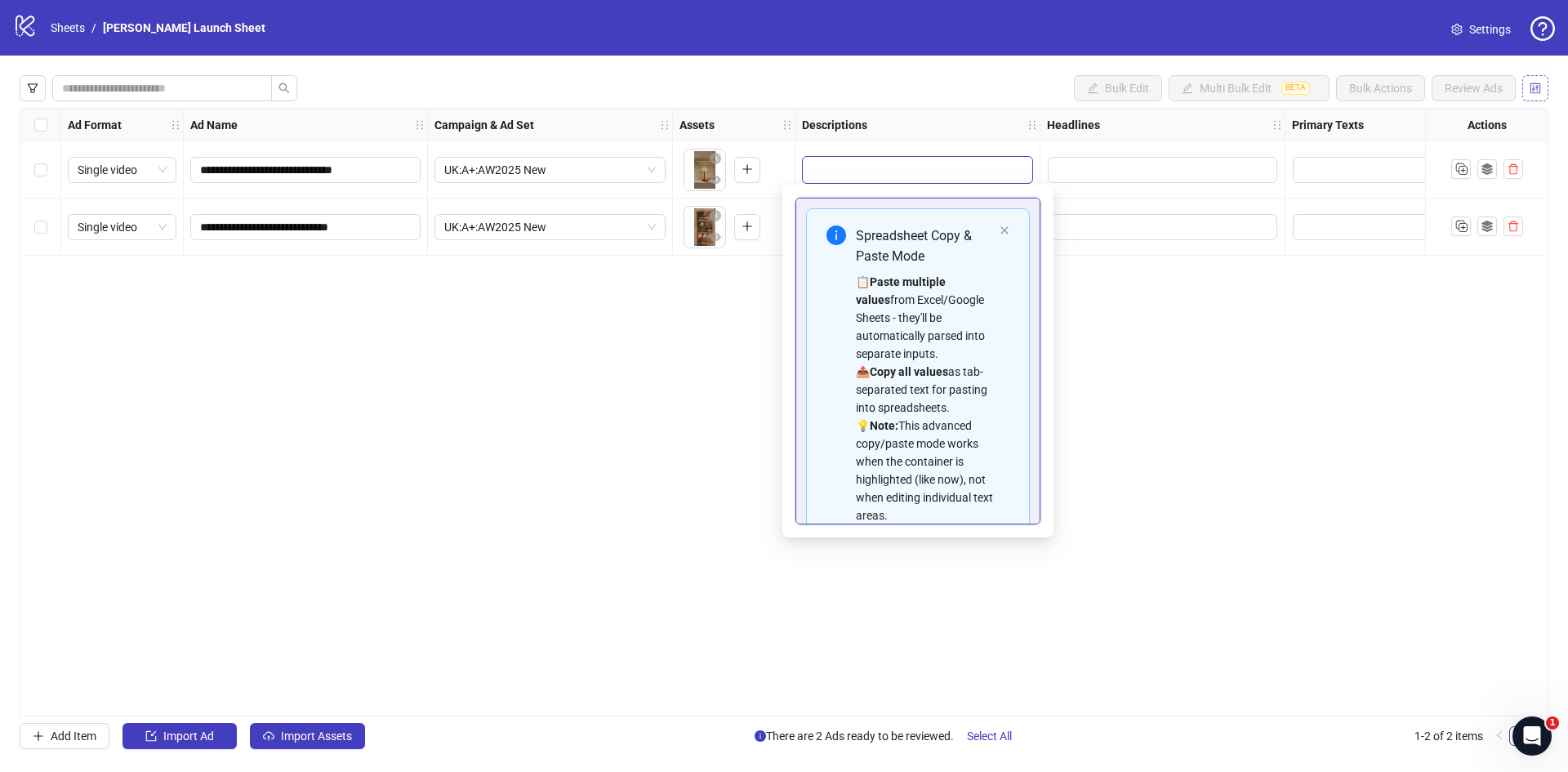
click at [1533, 93] on icon "control" at bounding box center [1536, 87] width 10 height 10
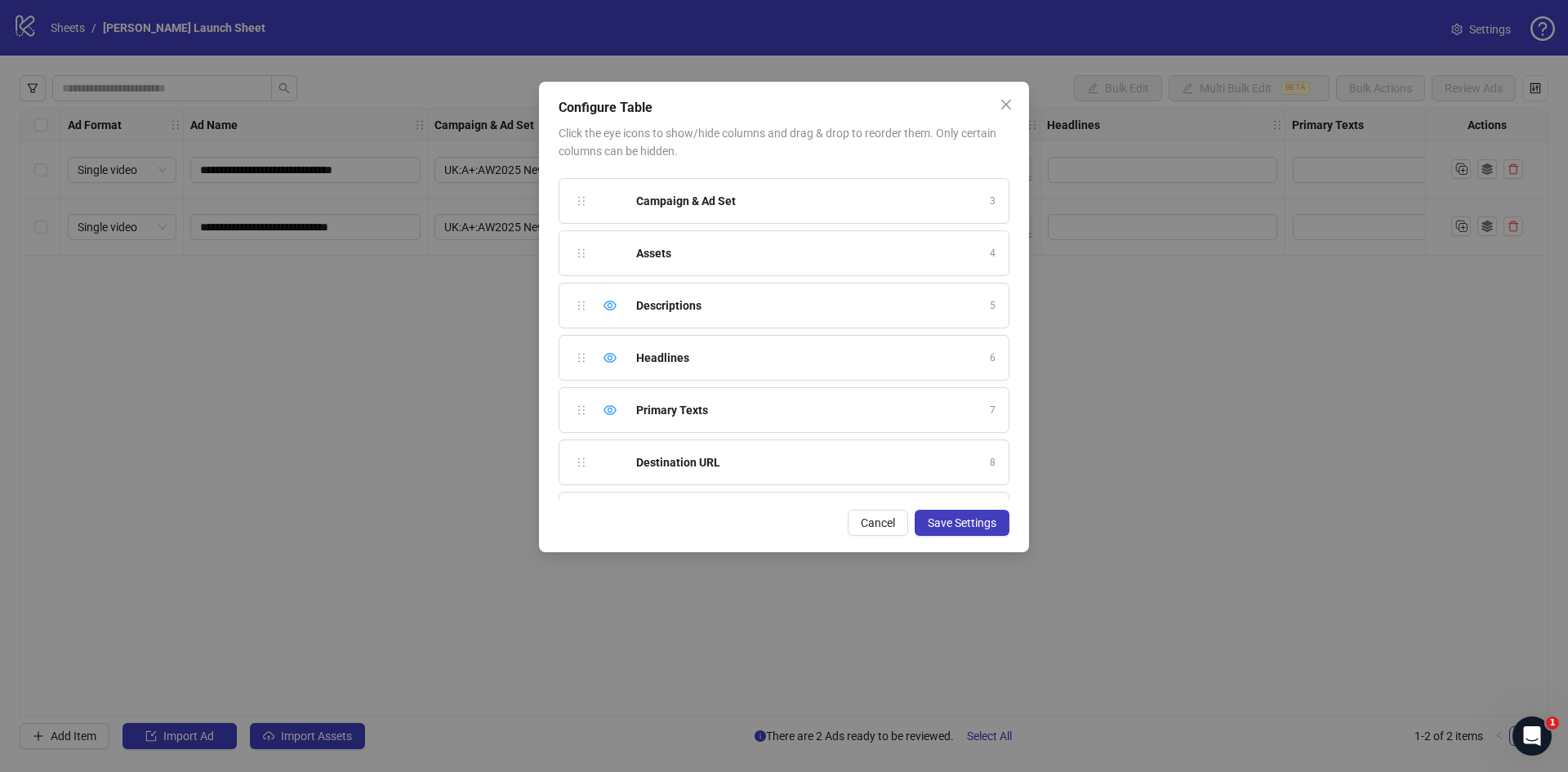
scroll to position [100, 0]
click at [612, 304] on icon "eye" at bounding box center [610, 304] width 13 height 9
drag, startPoint x: 581, startPoint y: 411, endPoint x: 577, endPoint y: 307, distance: 104.1
click at [577, 307] on div "Ad Format 1 Ad Name 2 Campaign & Ad Set 3 Assets 4 Descriptions 5 Headlines 6 P…" at bounding box center [783, 336] width 451 height 327
drag, startPoint x: 580, startPoint y: 410, endPoint x: 579, endPoint y: 342, distance: 68.0
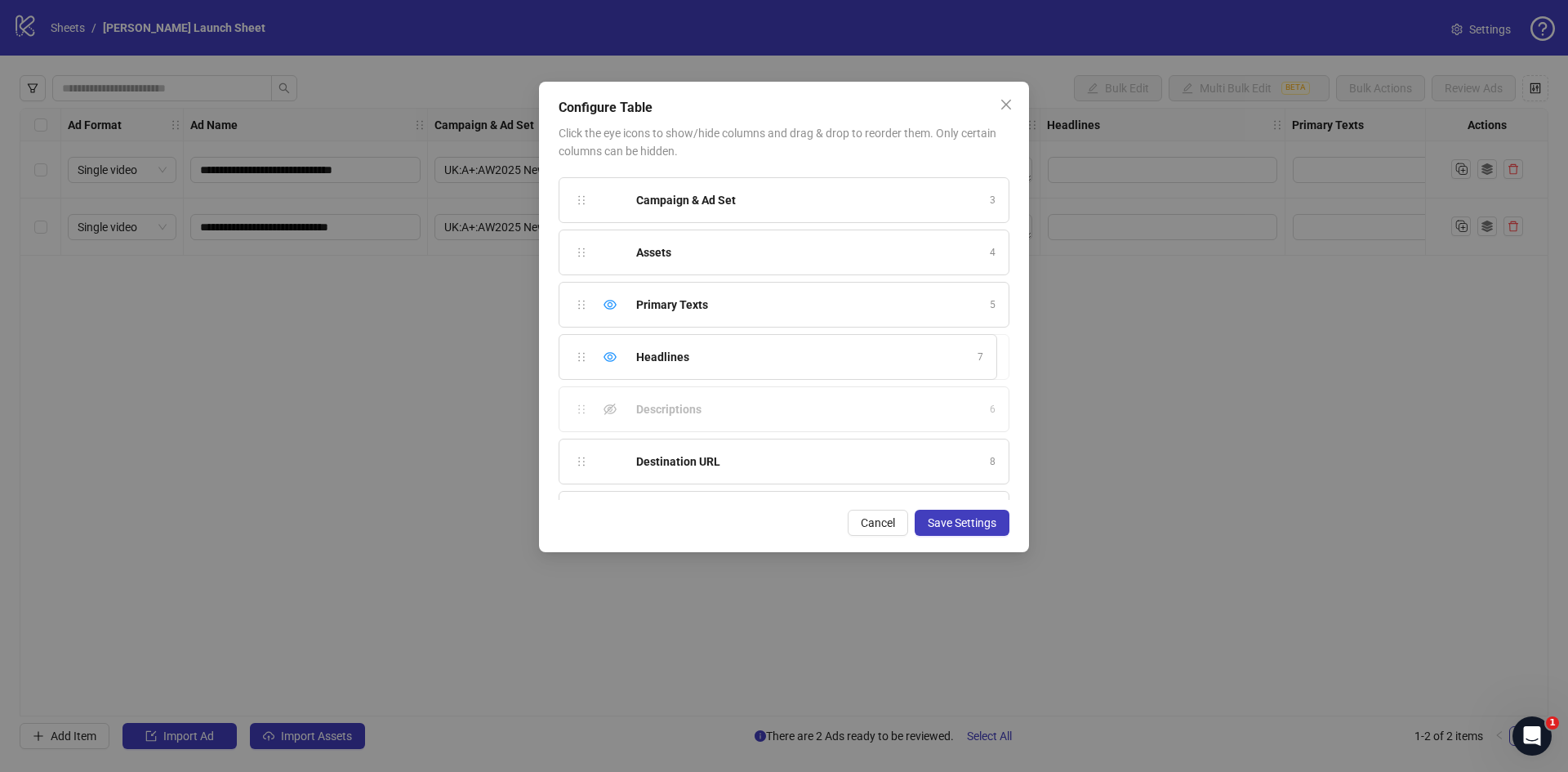
click at [579, 342] on div "Ad Format 1 Ad Name 2 Campaign & Ad Set 3 Assets 4 Primary Texts 5 Descriptions…" at bounding box center [783, 336] width 451 height 327
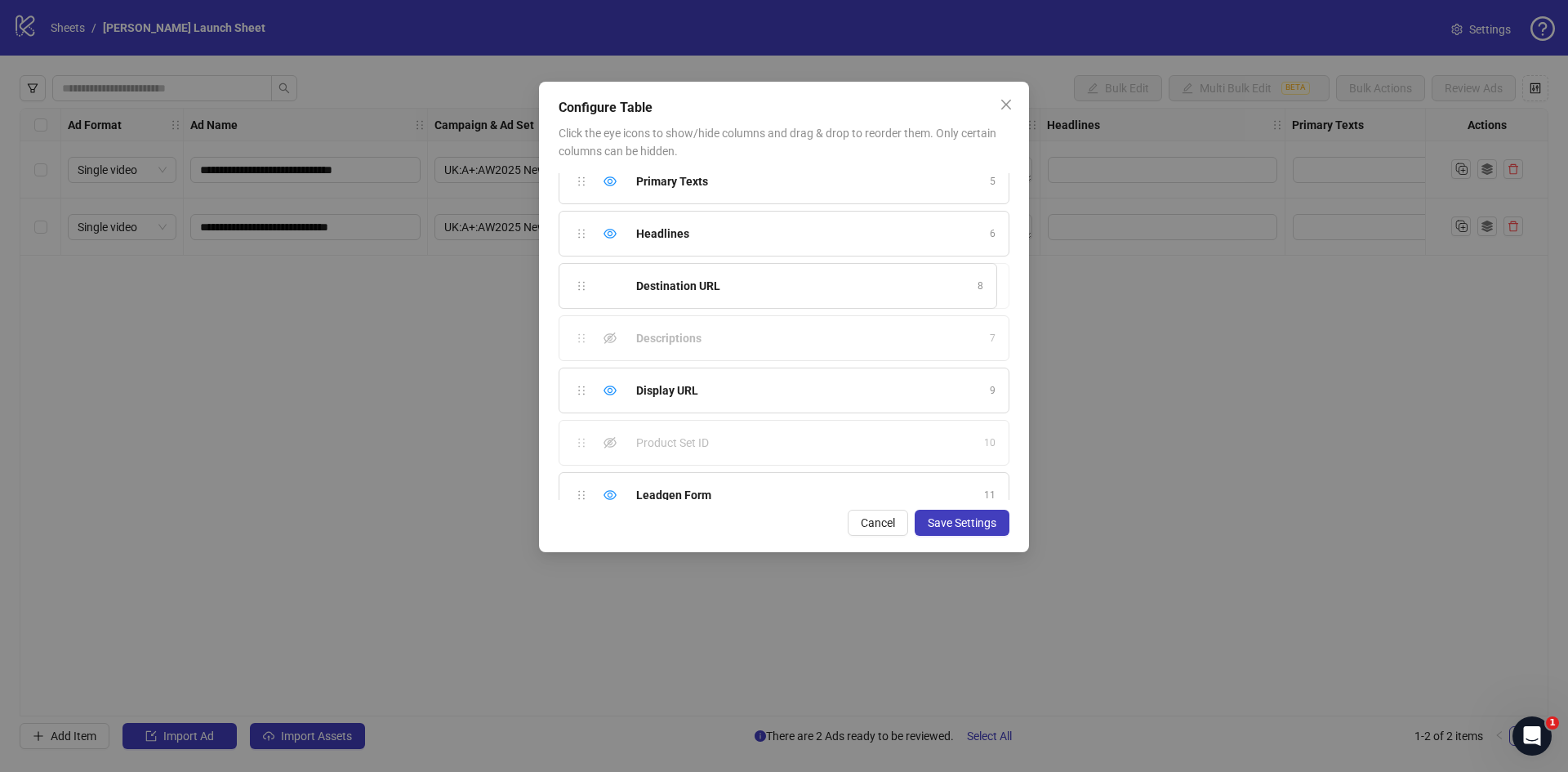
drag, startPoint x: 577, startPoint y: 339, endPoint x: 568, endPoint y: 285, distance: 54.7
click at [568, 285] on div "Ad Format 1 Ad Name 2 Campaign & Ad Set 3 Assets 4 Primary Texts 5 Headlines 6 …" at bounding box center [783, 336] width 451 height 327
drag, startPoint x: 581, startPoint y: 392, endPoint x: 584, endPoint y: 315, distance: 77.1
click at [584, 315] on div "Ad Format 1 Ad Name 2 Campaign & Ad Set 3 Assets 4 Primary Texts 5 Headlines 6 …" at bounding box center [783, 336] width 451 height 327
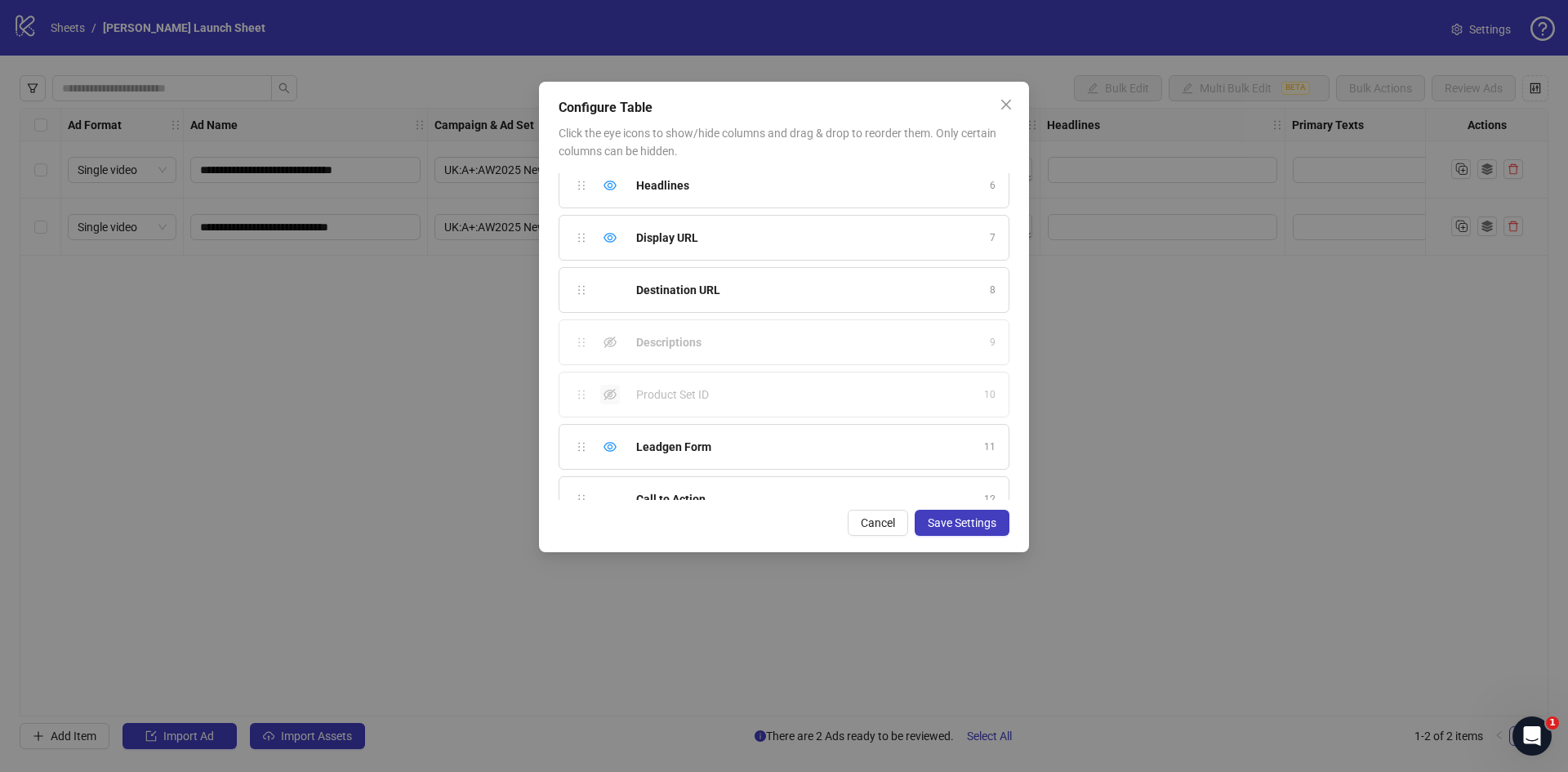
click at [611, 398] on icon "eye-invisible" at bounding box center [610, 394] width 13 height 11
click at [608, 416] on div "Call to Action 12" at bounding box center [783, 417] width 451 height 45
click at [585, 417] on div "Ad Format 1 Ad Name 2 Campaign & Ad Set 3 Assets 4 Primary Texts 5 Headlines 6 …" at bounding box center [783, 336] width 451 height 327
click at [938, 519] on span "Save Settings" at bounding box center [962, 522] width 68 height 13
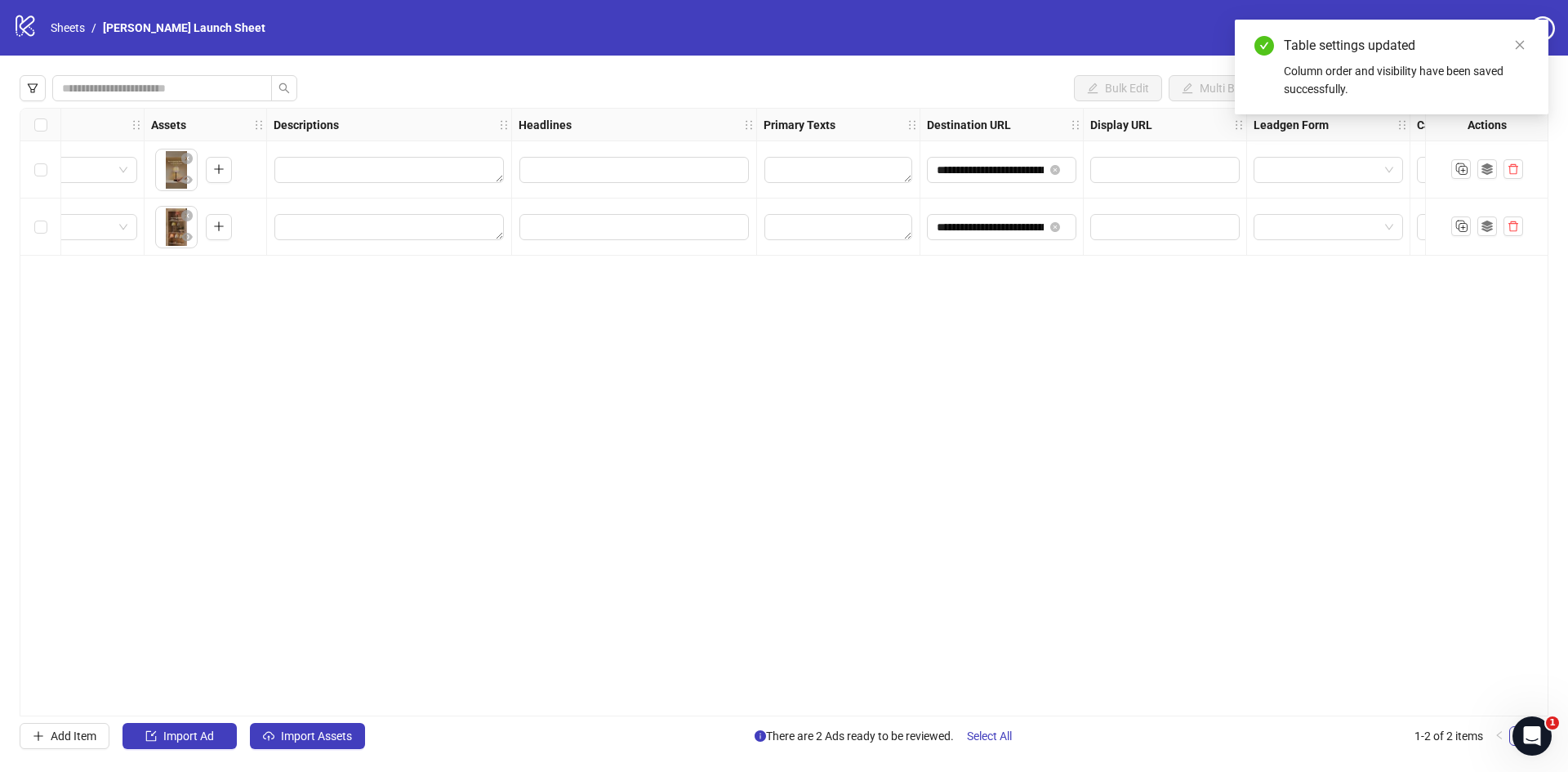
scroll to position [0, 645]
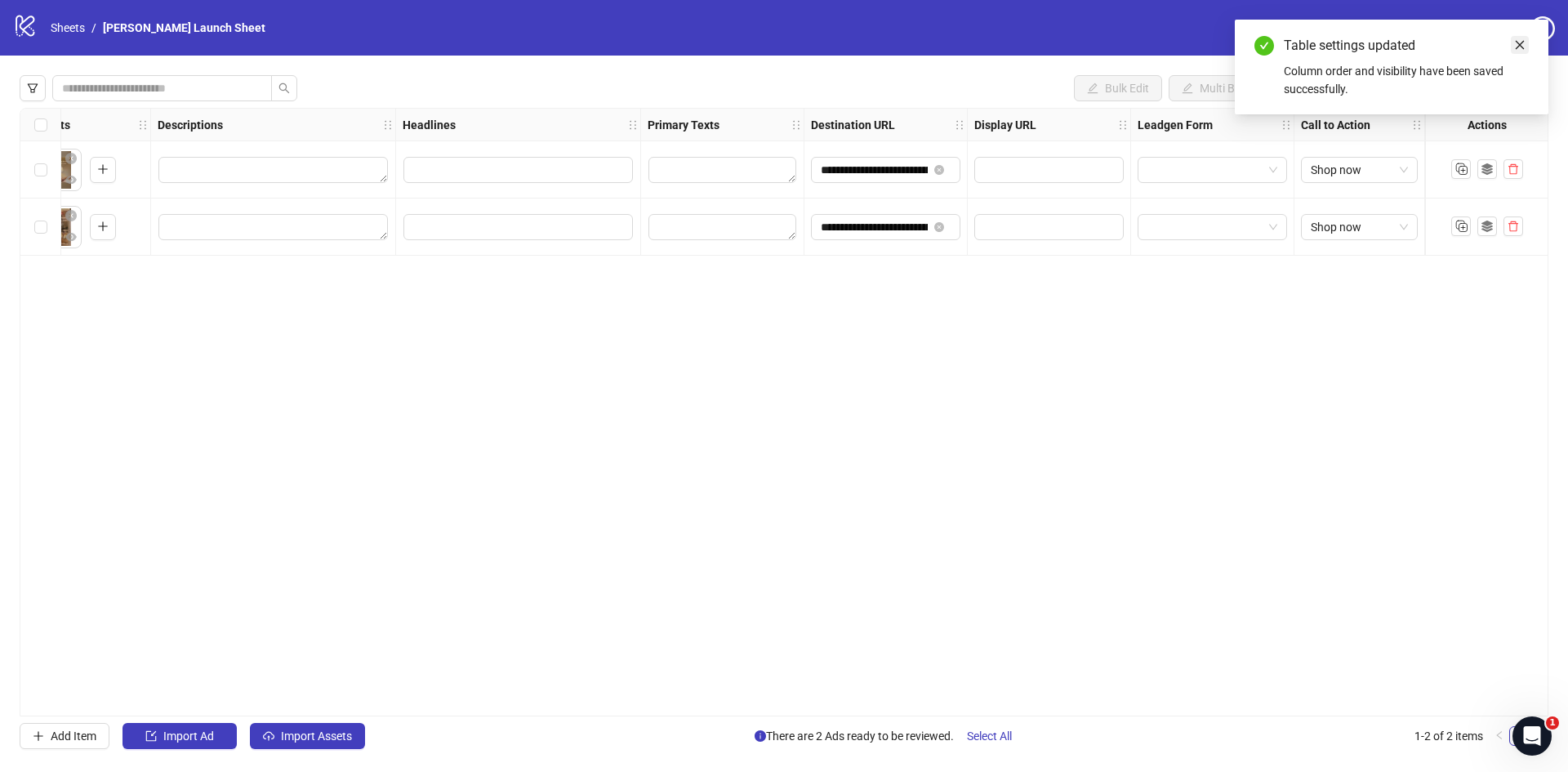
click at [1520, 42] on icon "close" at bounding box center [1519, 44] width 11 height 11
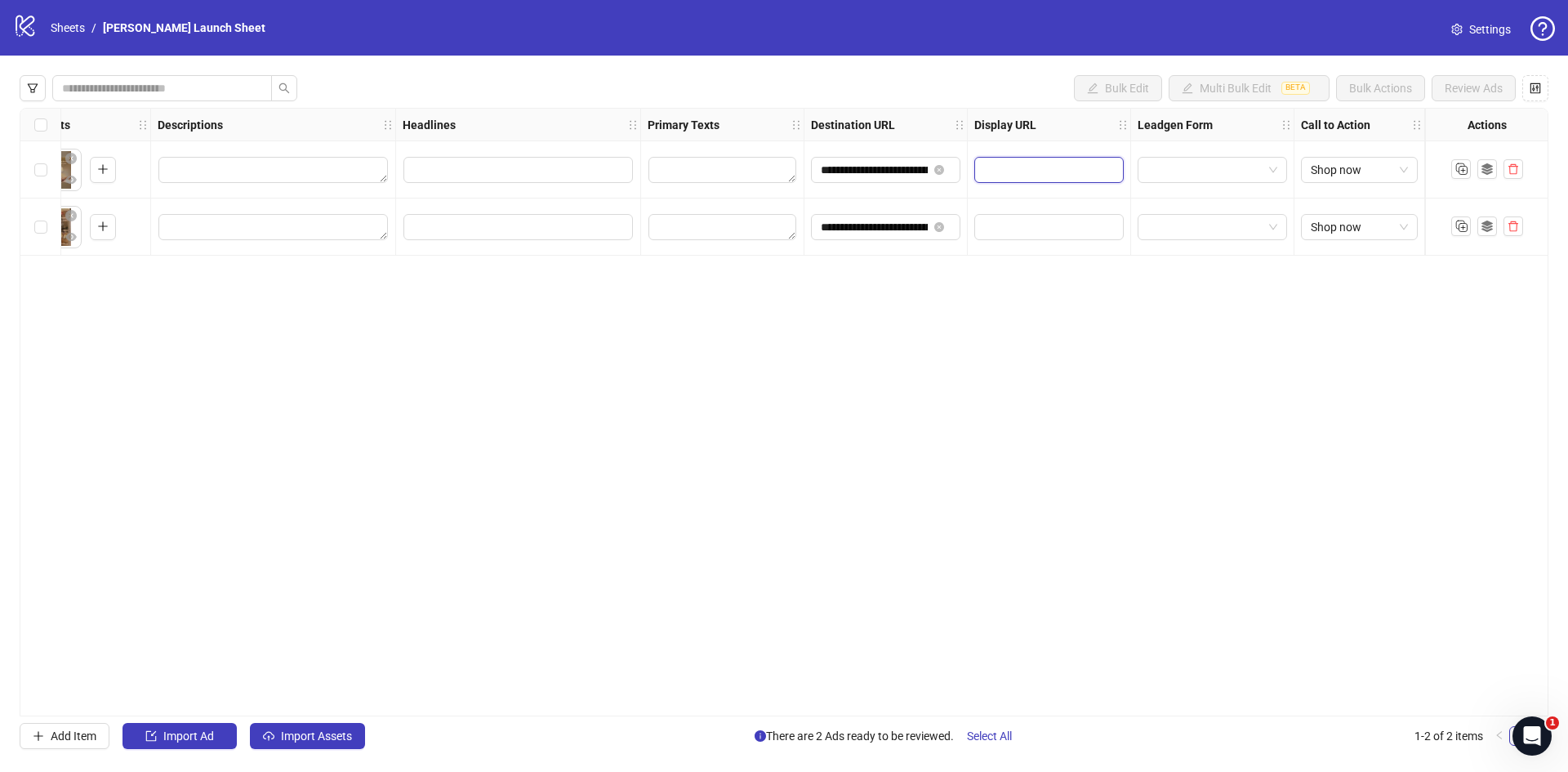
click at [989, 162] on input "text" at bounding box center [1047, 169] width 127 height 18
type input "**********"
drag, startPoint x: 1102, startPoint y: 172, endPoint x: 885, endPoint y: 151, distance: 218.0
click at [885, 109] on div "**********" at bounding box center [441, 109] width 2131 height 0
click at [999, 224] on input "text" at bounding box center [1047, 227] width 127 height 18
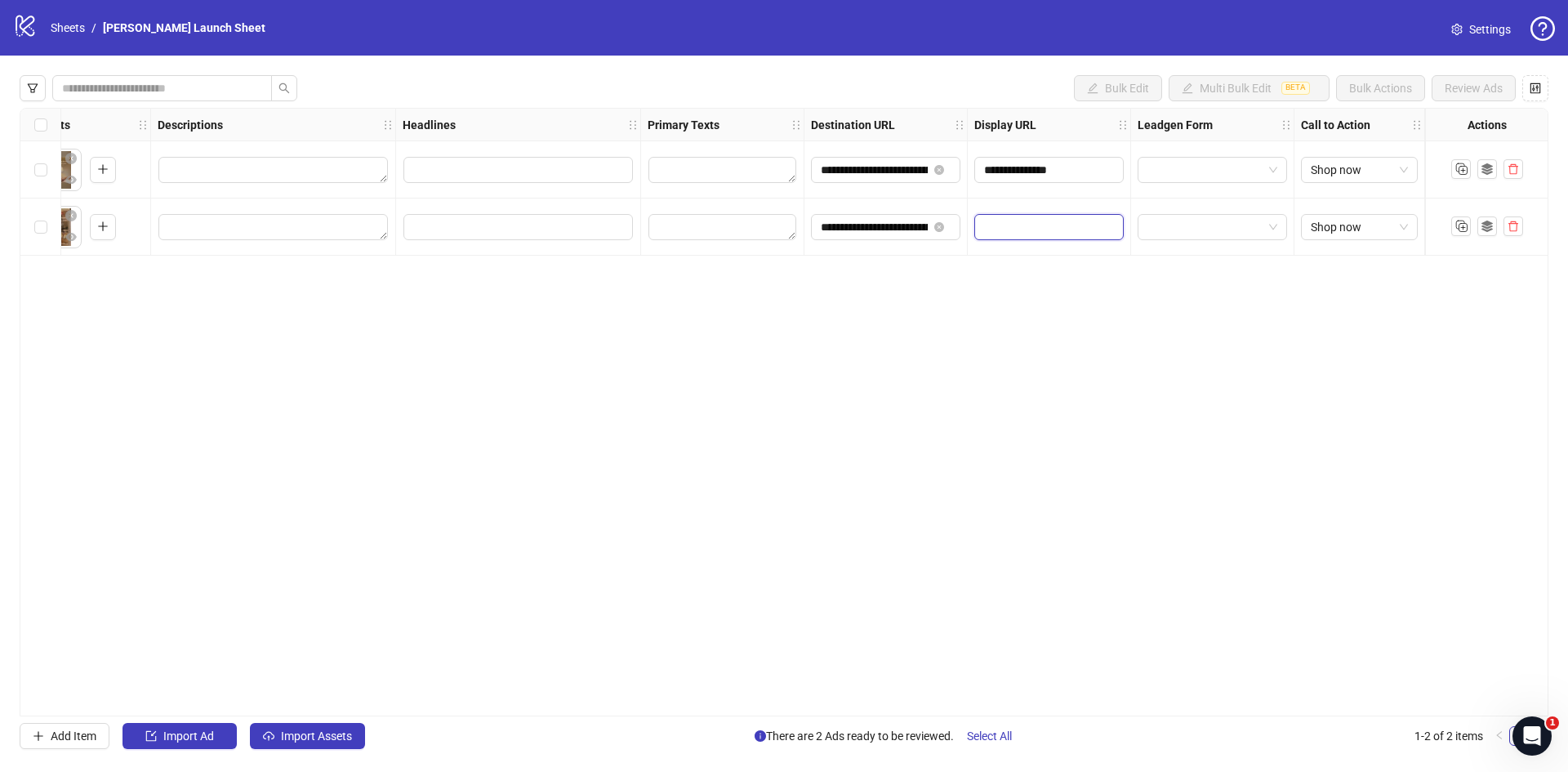
paste input "**********"
type input "**********"
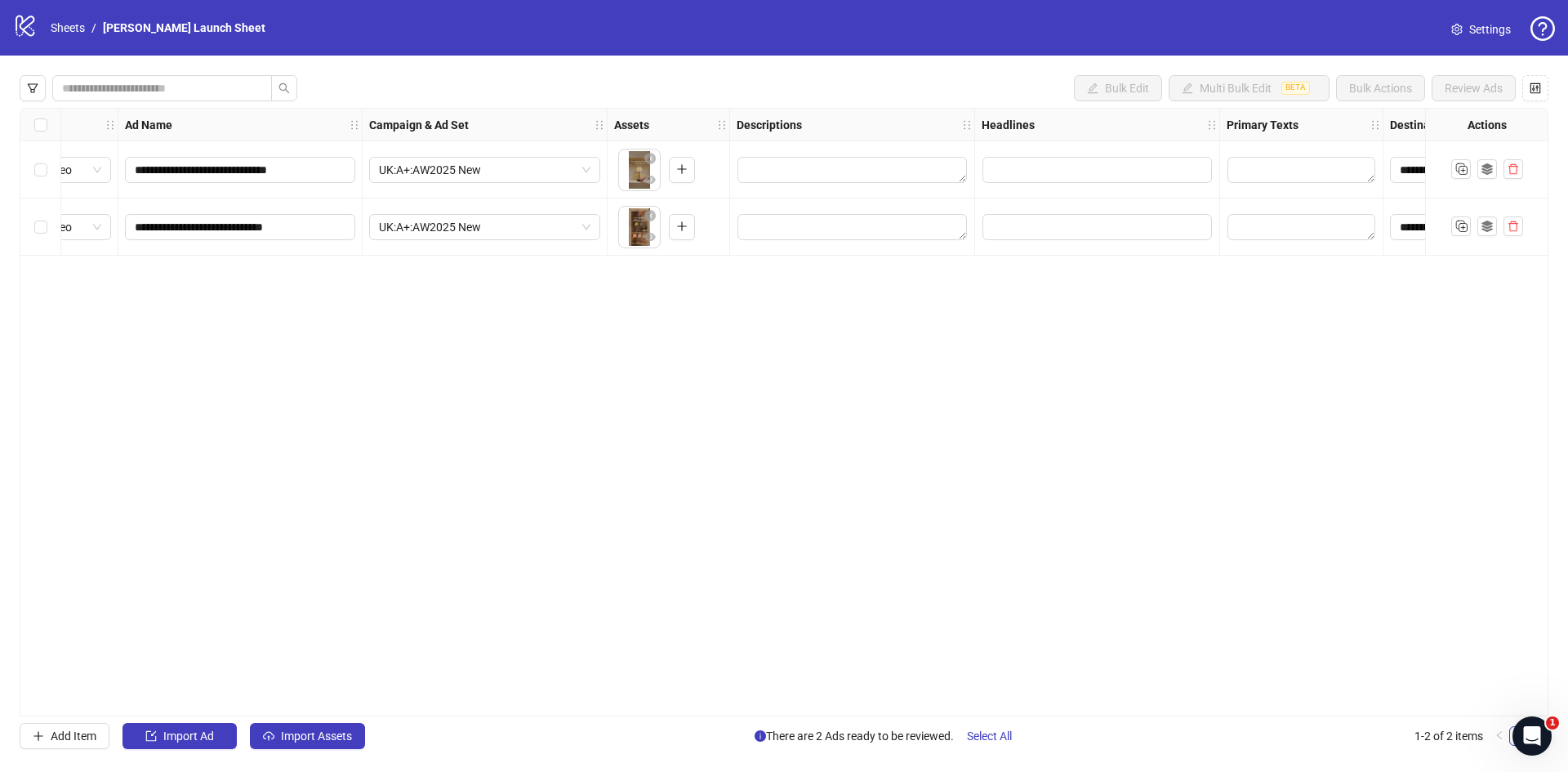
scroll to position [0, 0]
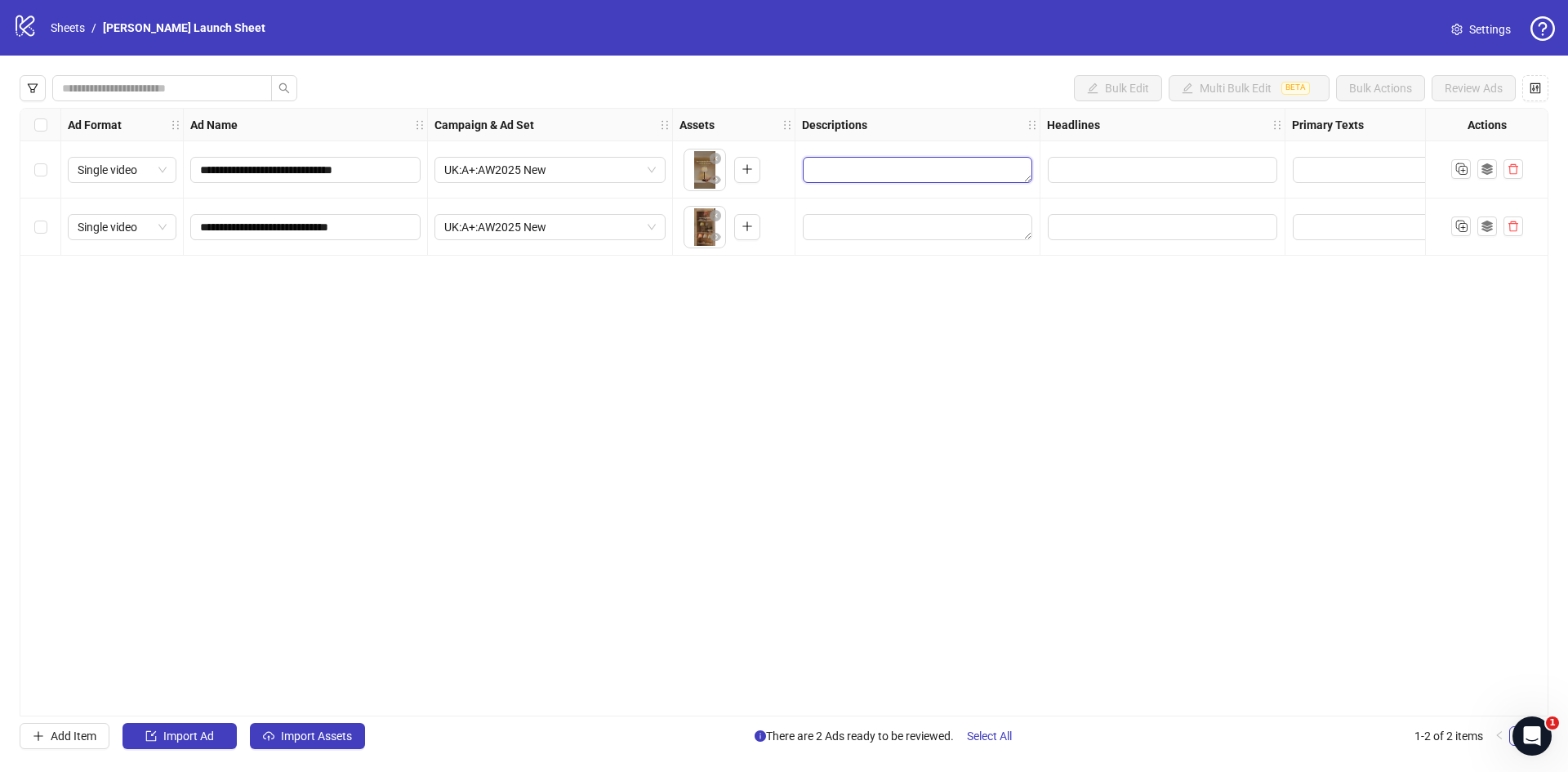
click at [853, 160] on textarea "Edit values" at bounding box center [917, 169] width 229 height 27
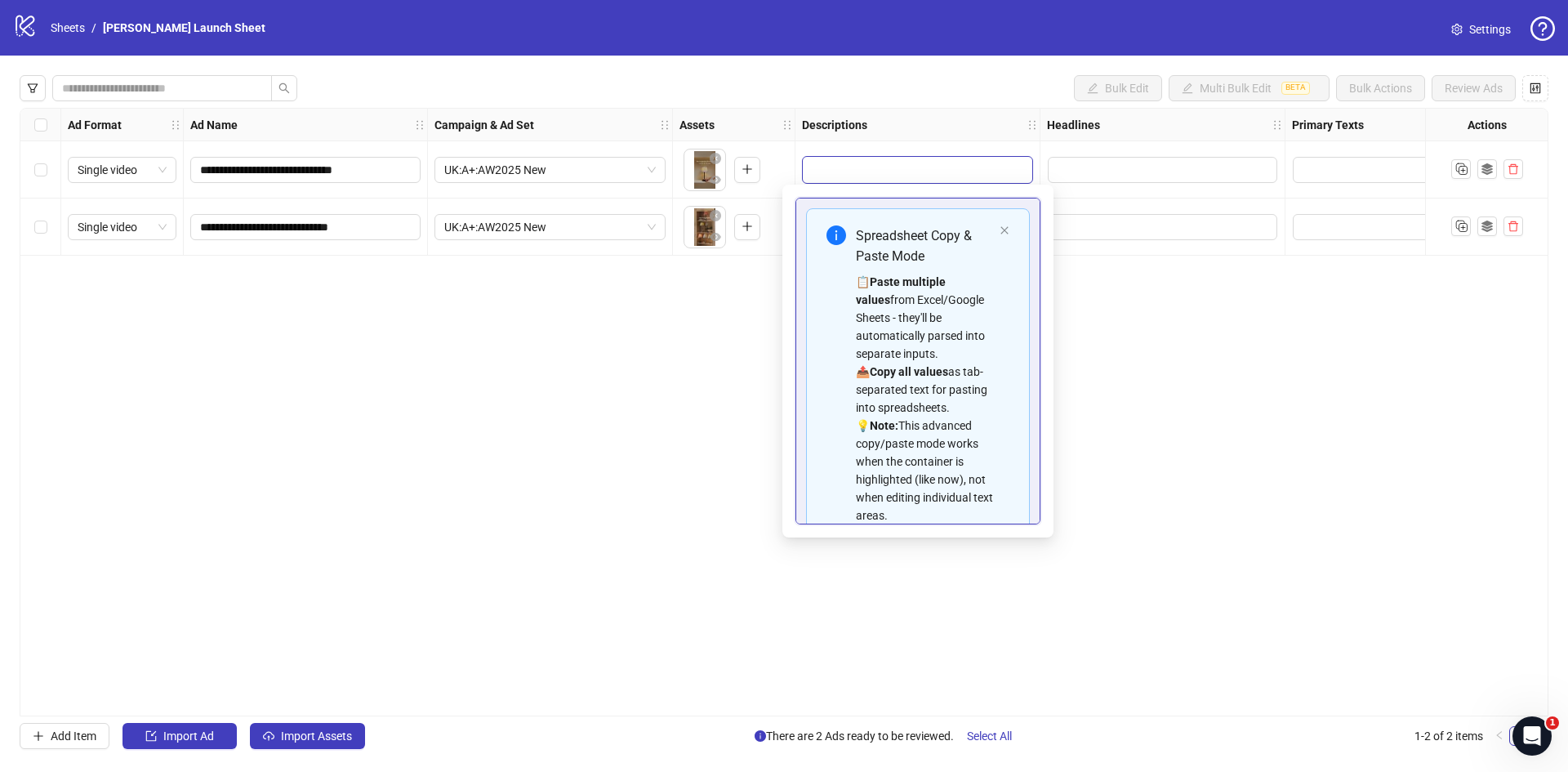
click at [1161, 293] on div "**********" at bounding box center [784, 412] width 1529 height 609
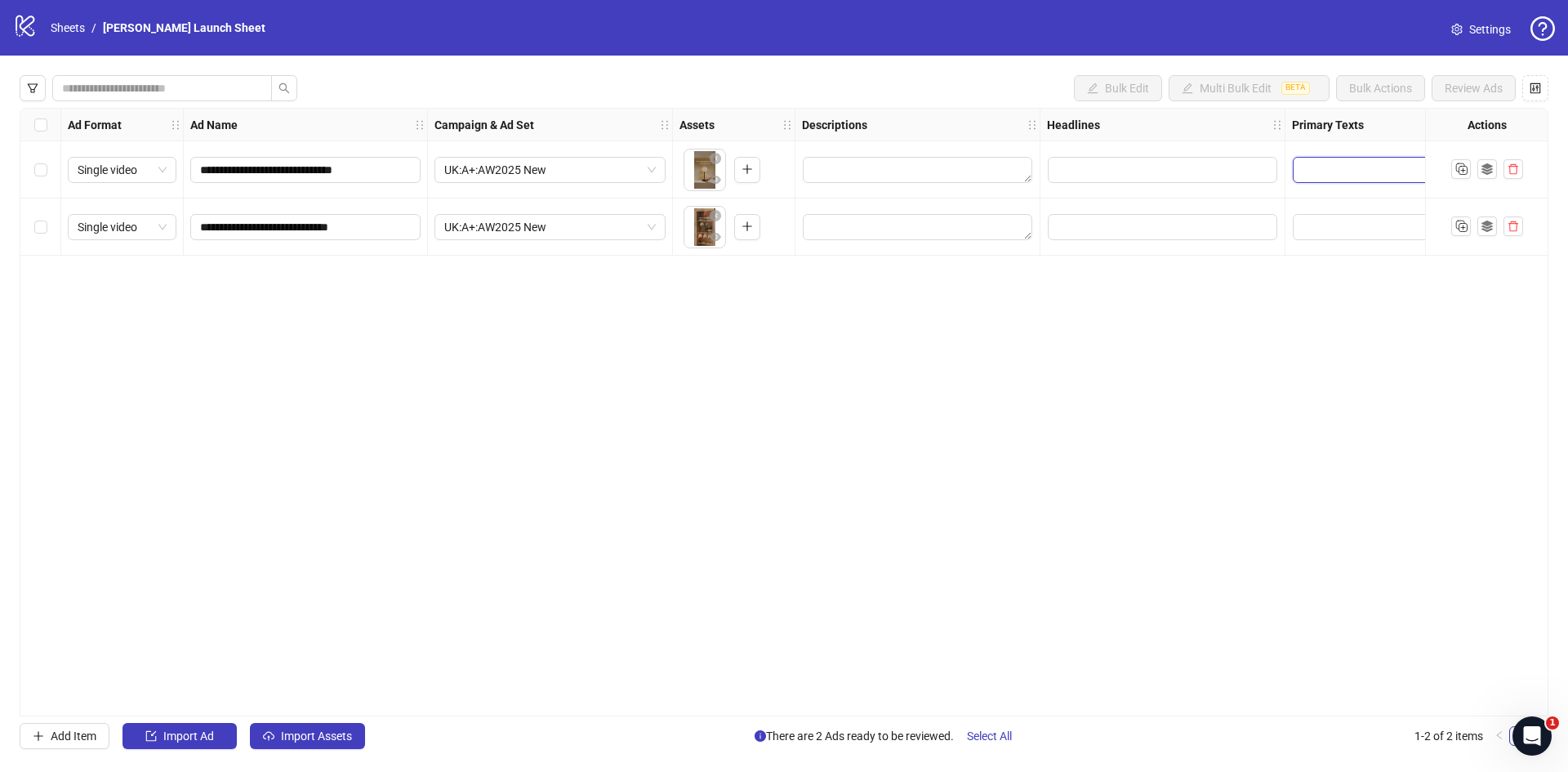
click at [1307, 171] on textarea "Edit values" at bounding box center [1366, 169] width 148 height 27
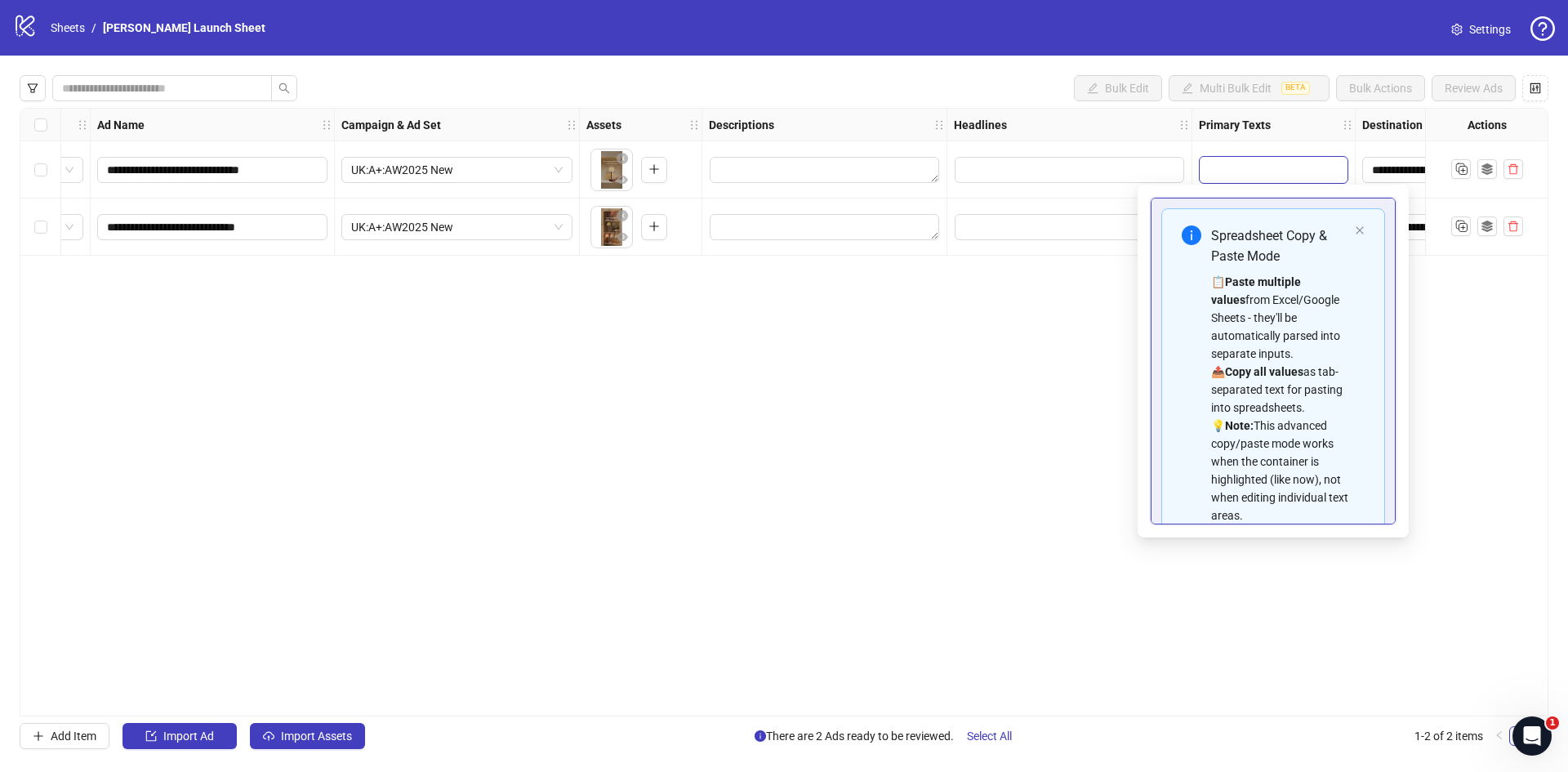
scroll to position [0, 94]
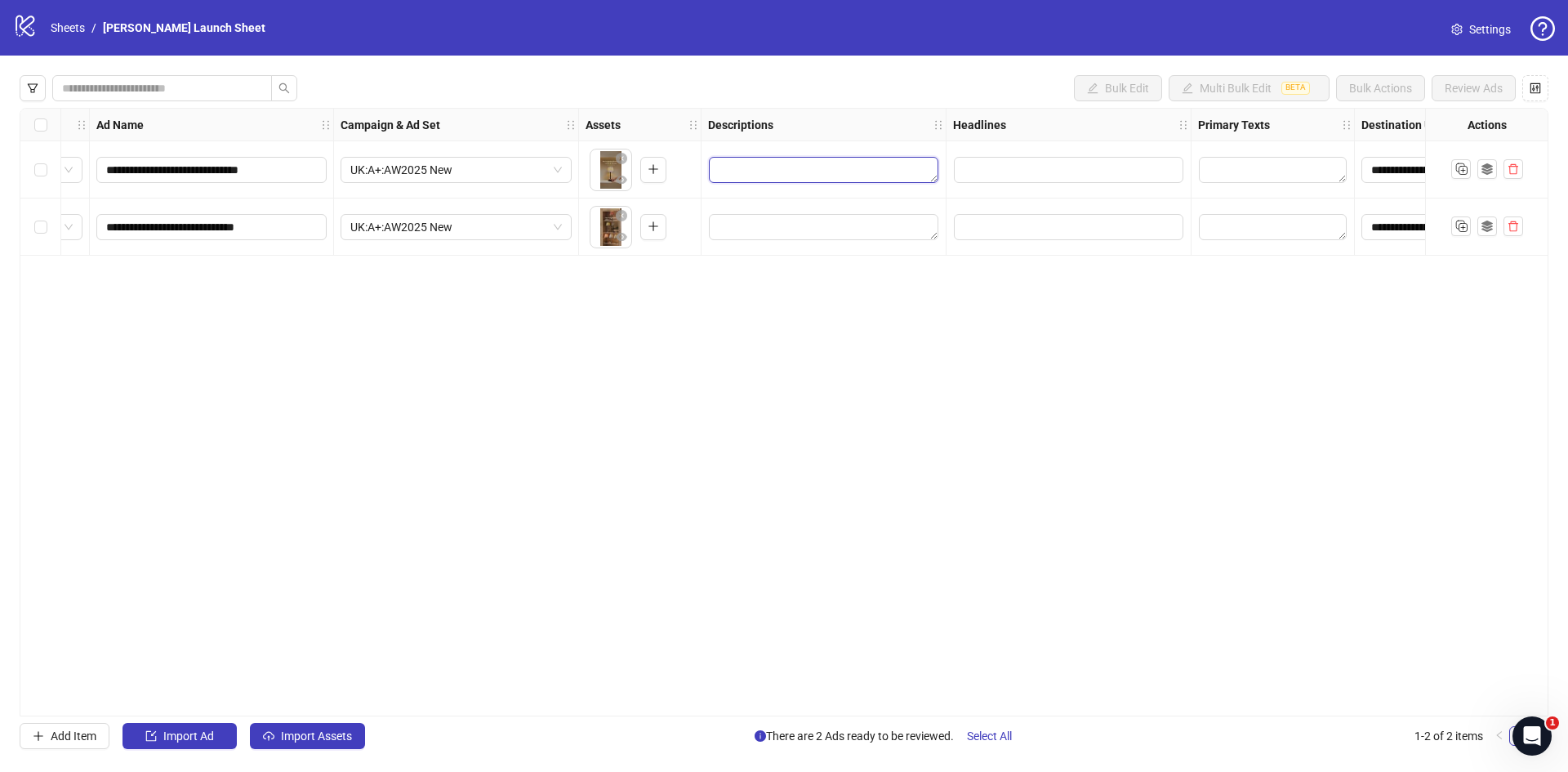
click at [769, 163] on textarea "Edit values" at bounding box center [823, 169] width 229 height 27
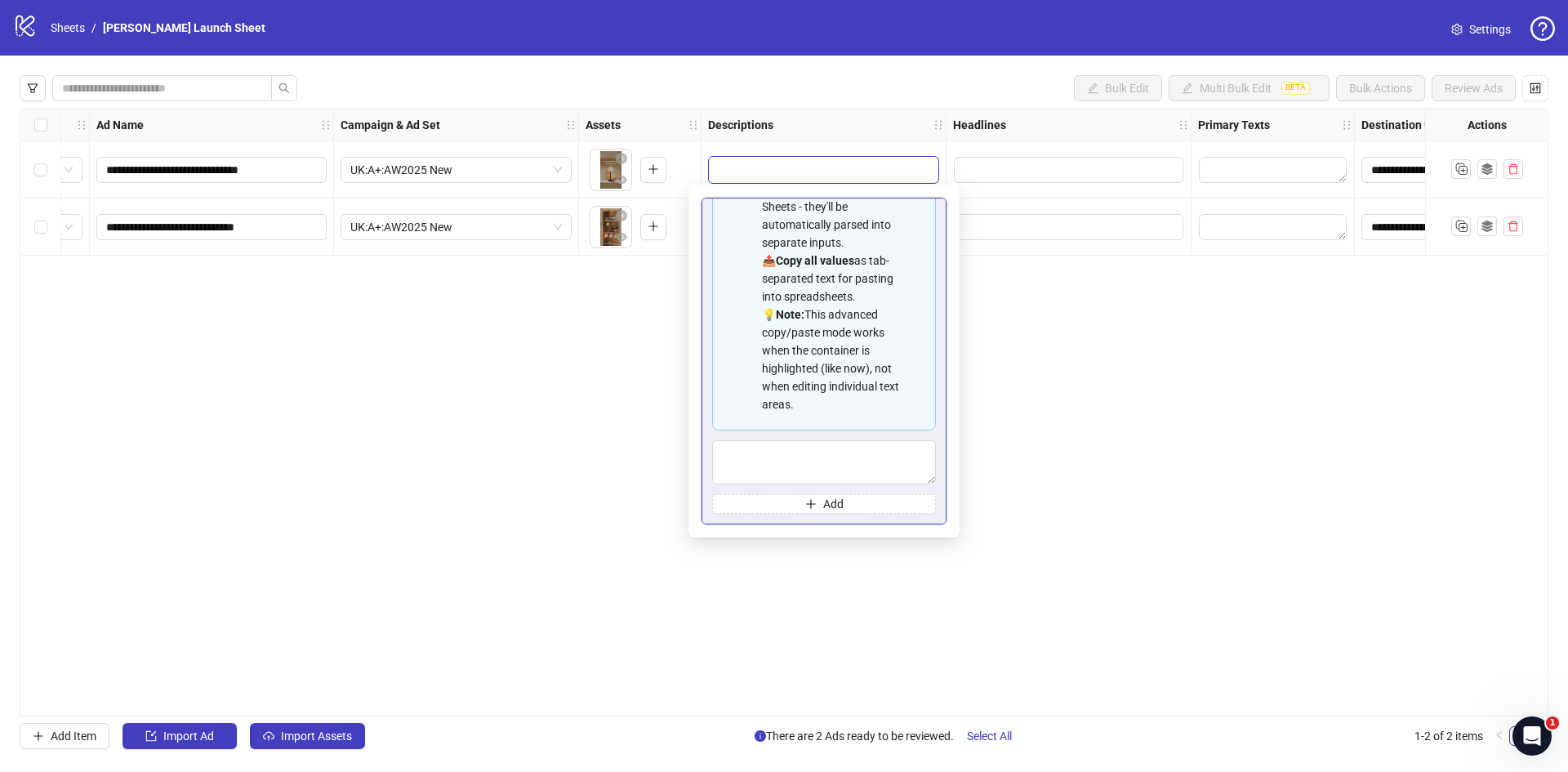
scroll to position [147, 0]
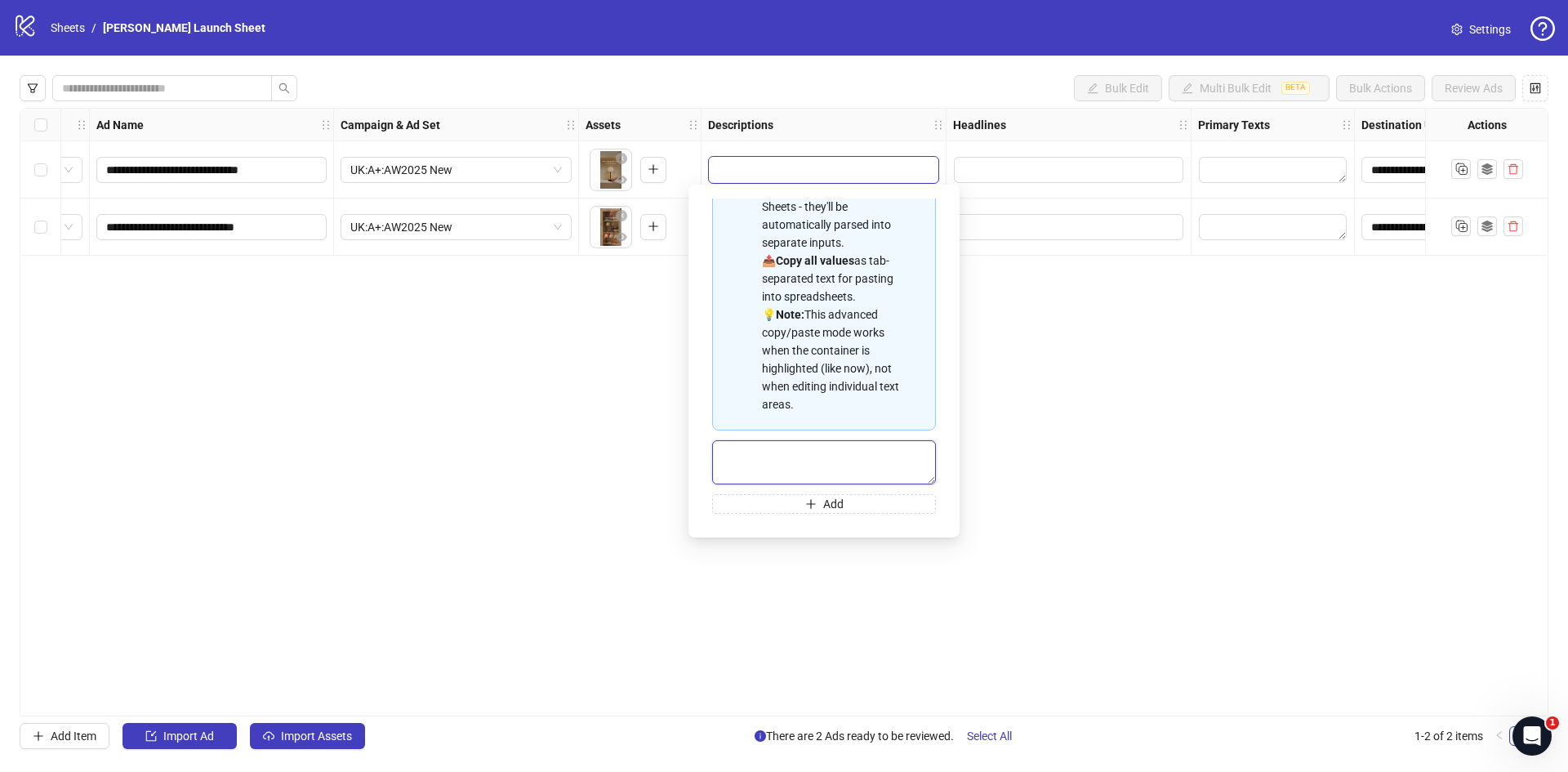
click at [802, 460] on textarea "Multi-text input container - paste or copy values" at bounding box center [824, 463] width 224 height 44
